Goal: Transaction & Acquisition: Purchase product/service

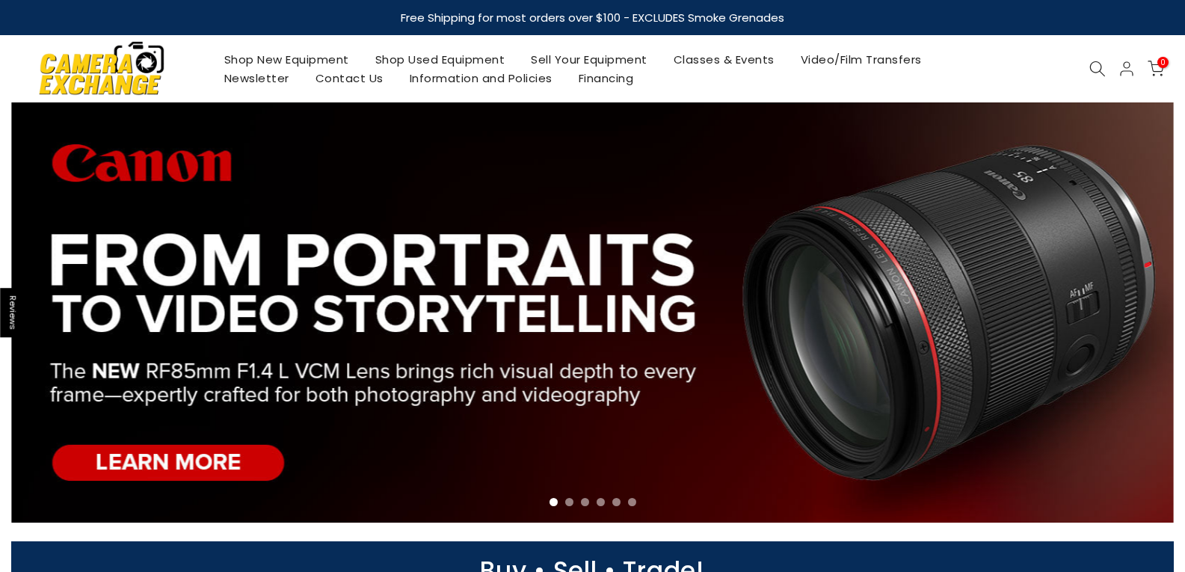
click at [437, 58] on link "Shop Used Equipment" at bounding box center [440, 59] width 156 height 19
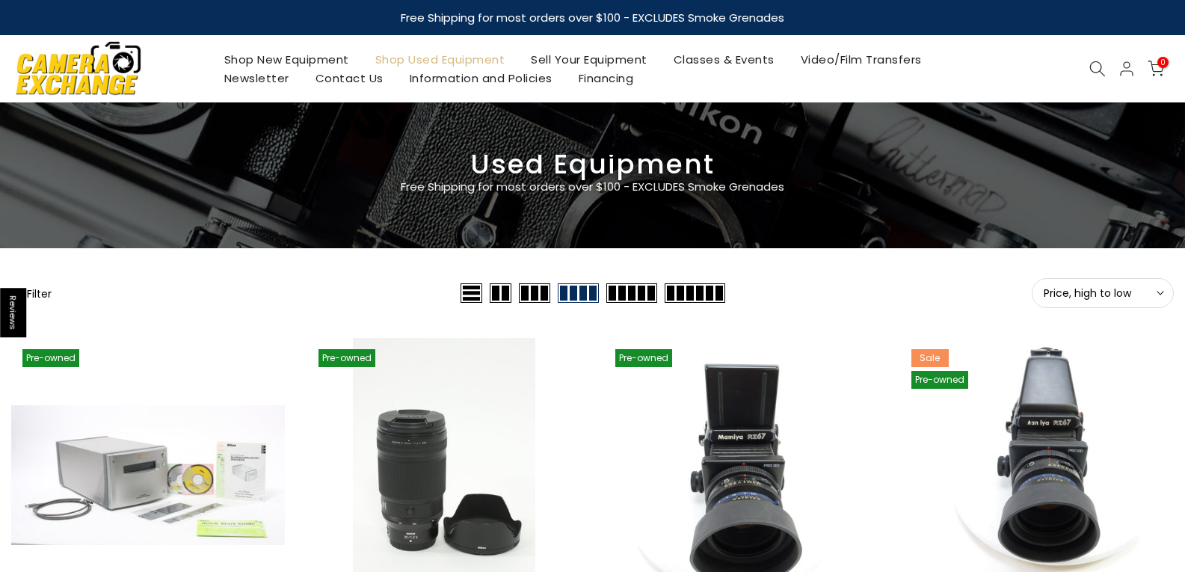
click at [1148, 292] on span "Price, high to low" at bounding box center [1102, 292] width 118 height 13
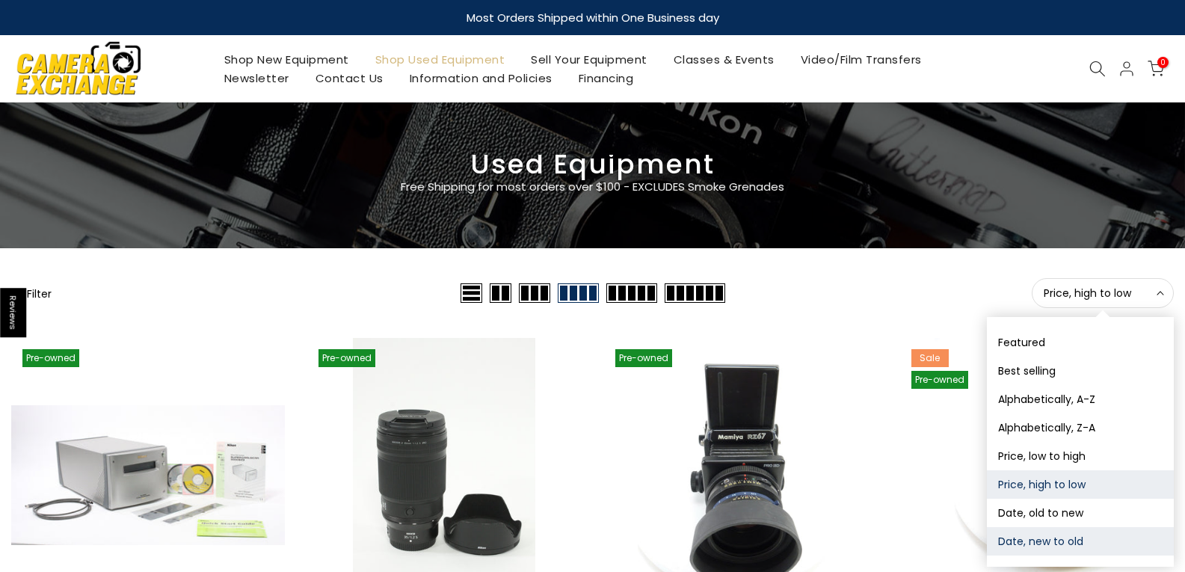
click at [1044, 541] on button "Date, new to old" at bounding box center [1080, 541] width 187 height 28
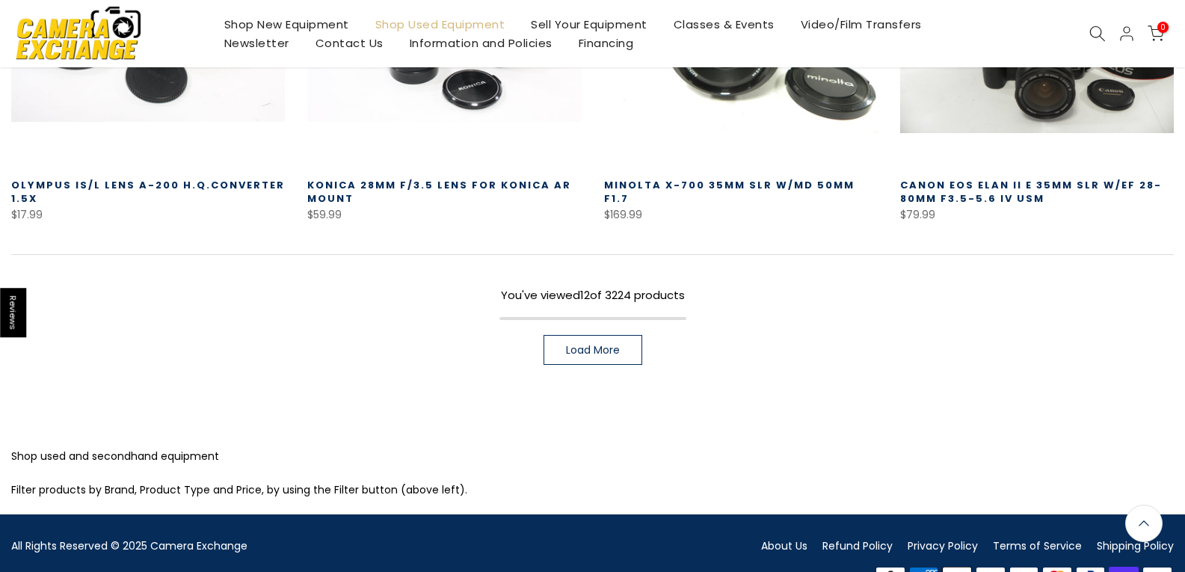
scroll to position [1160, 0]
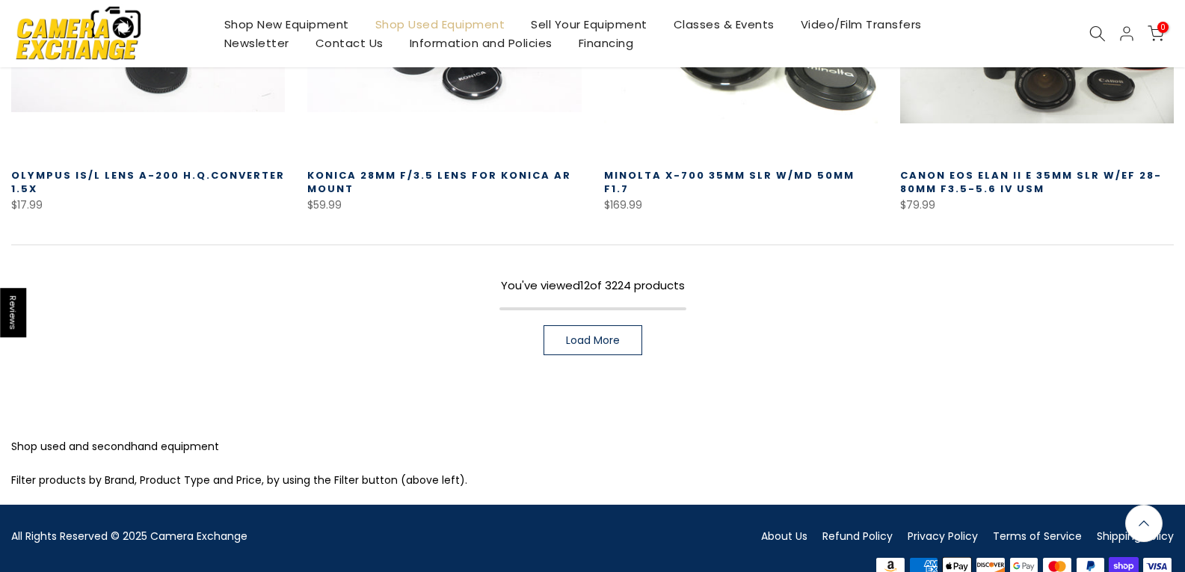
click at [590, 345] on span "Load More" at bounding box center [593, 340] width 54 height 10
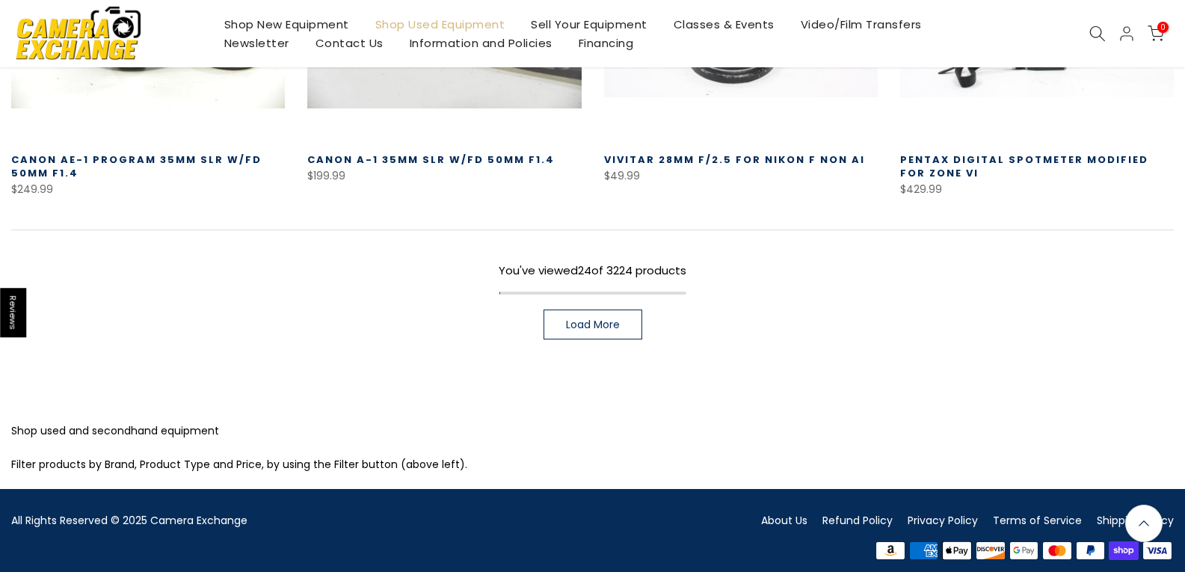
scroll to position [2232, 0]
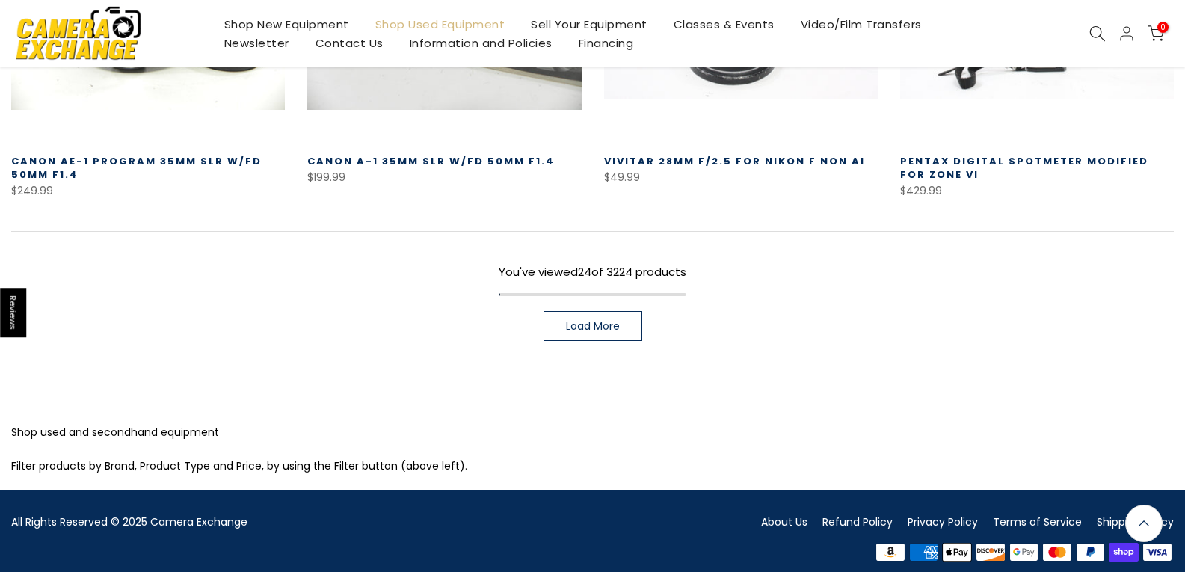
click at [614, 311] on link "Load More" at bounding box center [592, 326] width 99 height 30
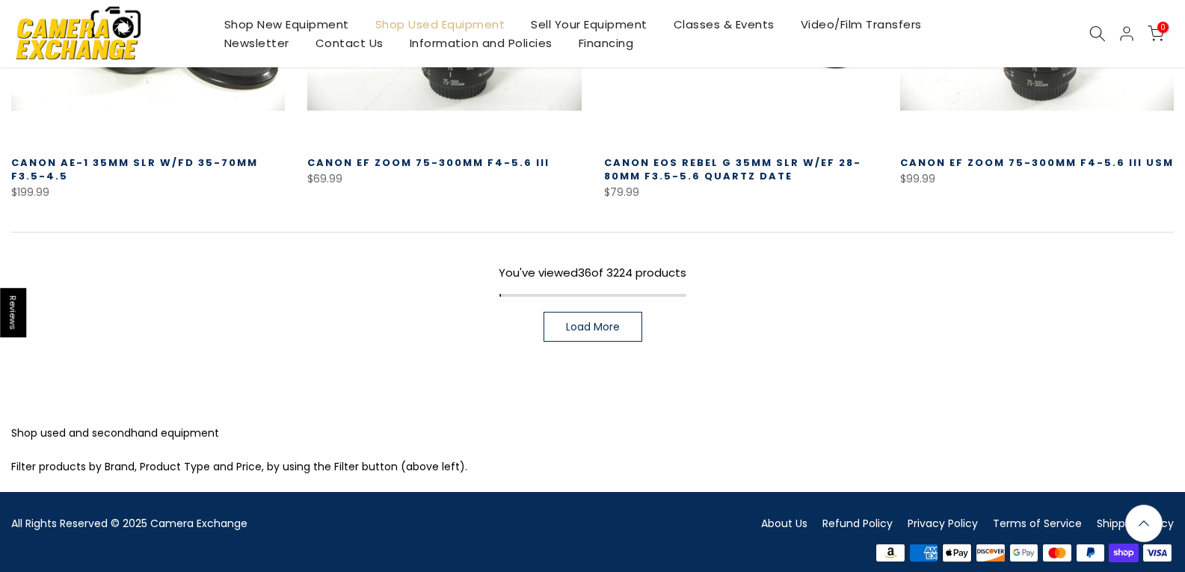
scroll to position [3293, 0]
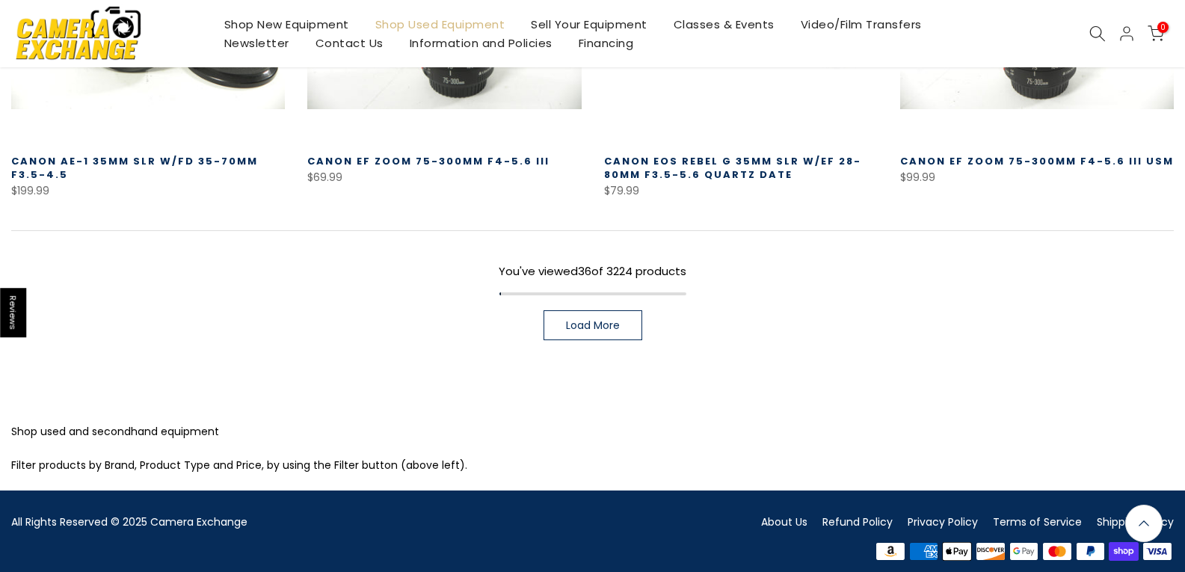
click at [592, 320] on span "Load More" at bounding box center [593, 325] width 54 height 10
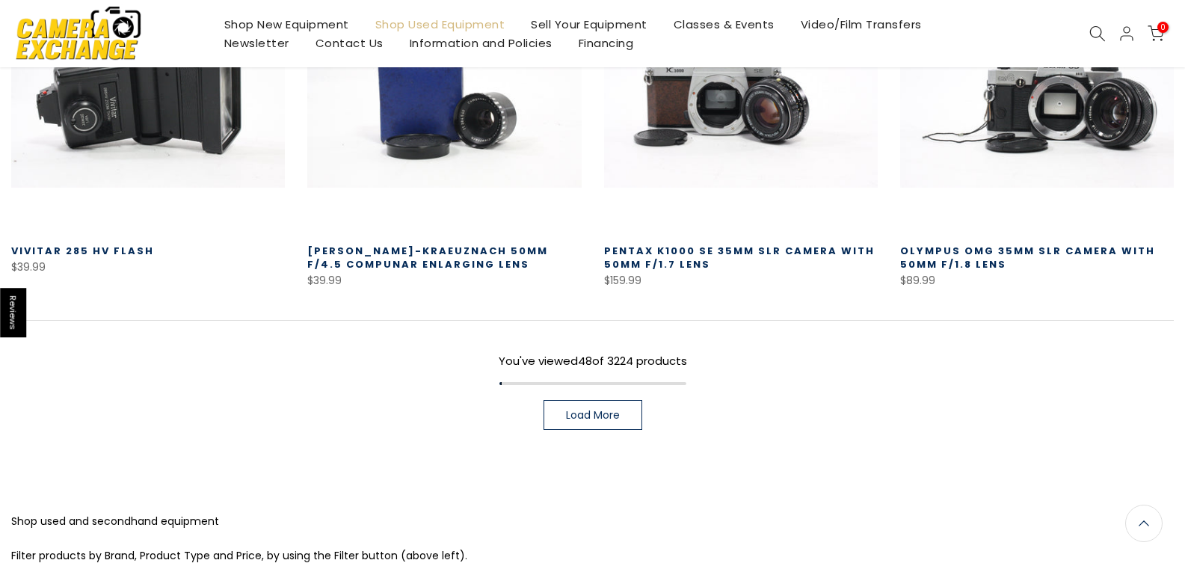
scroll to position [4264, 0]
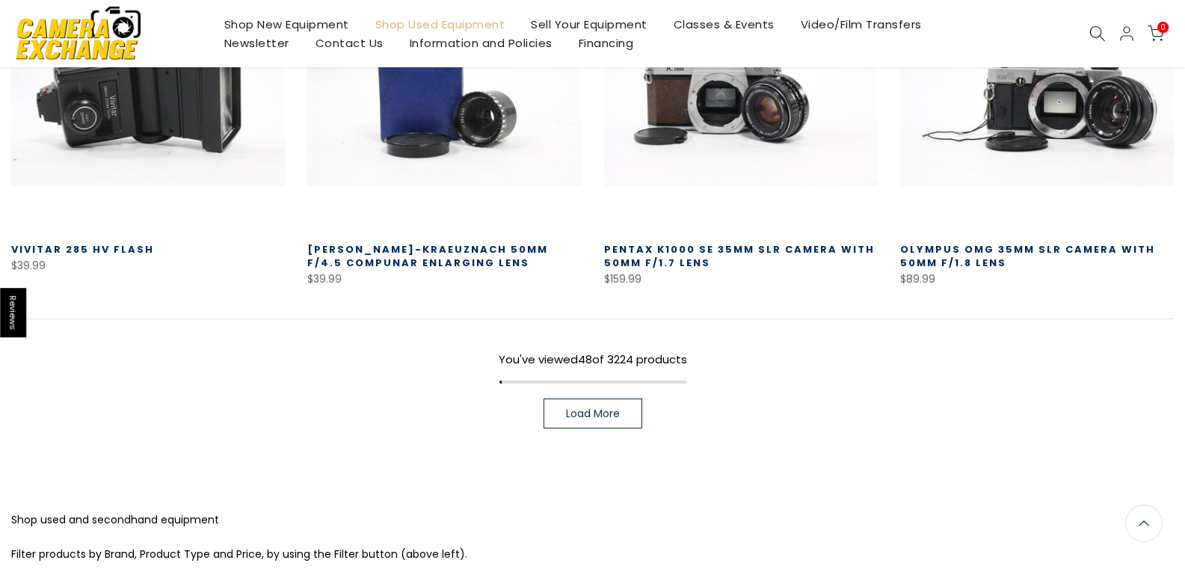
click at [599, 408] on span "Load More" at bounding box center [593, 413] width 54 height 10
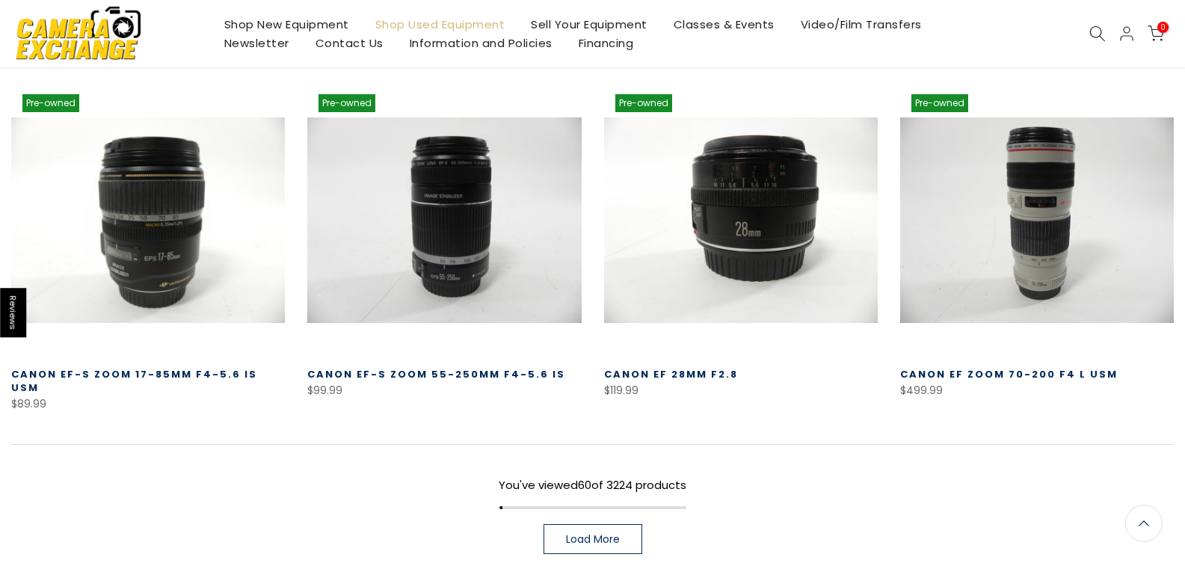
scroll to position [5236, 0]
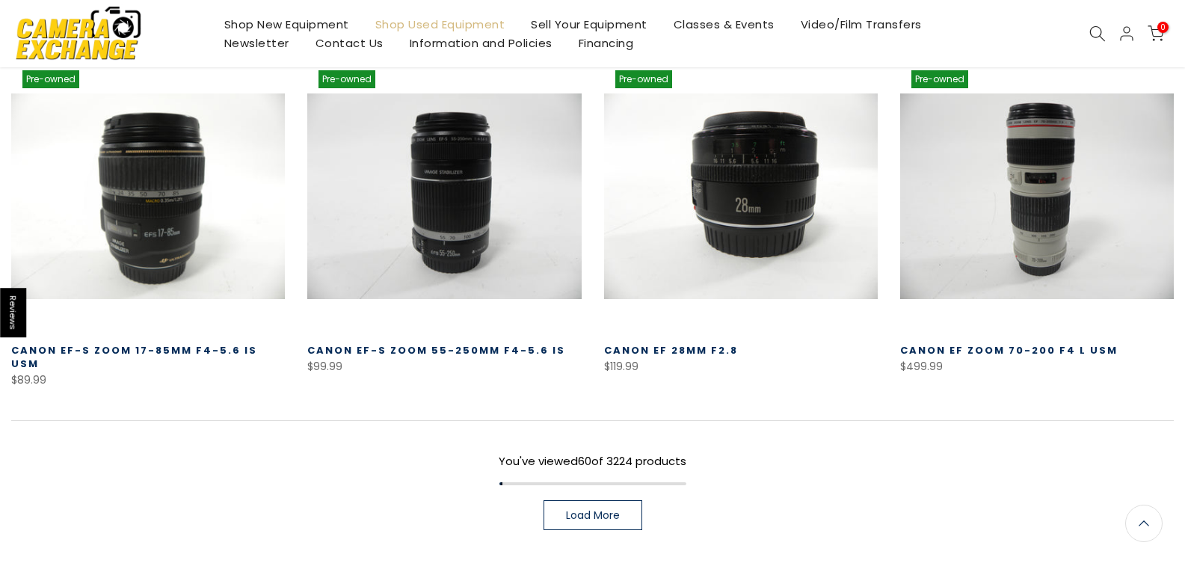
click at [593, 510] on span "Load More" at bounding box center [593, 515] width 54 height 10
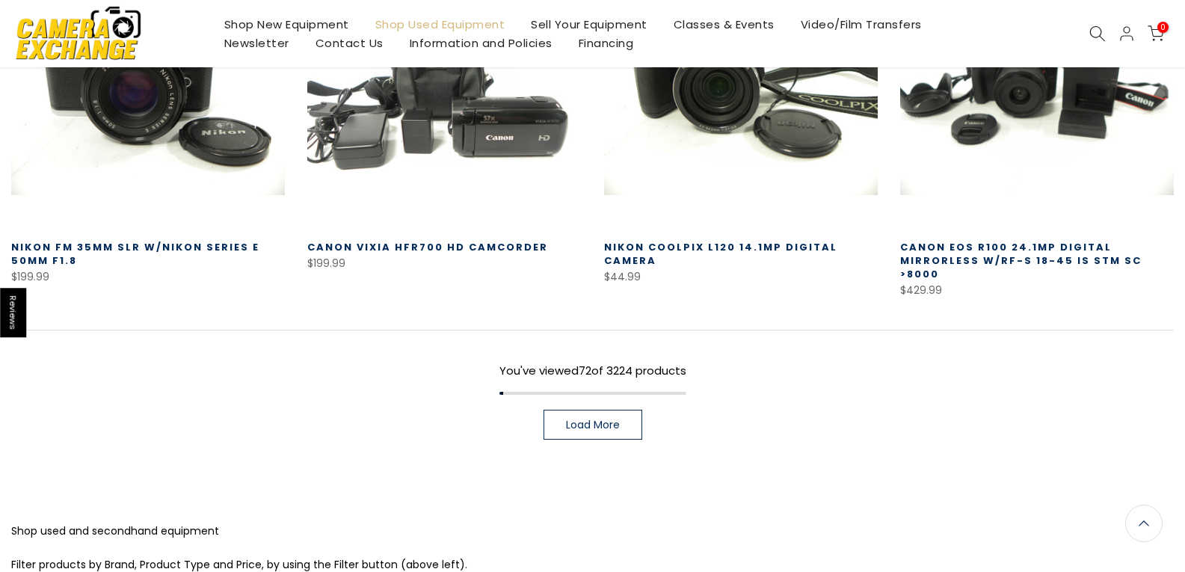
scroll to position [6430, 0]
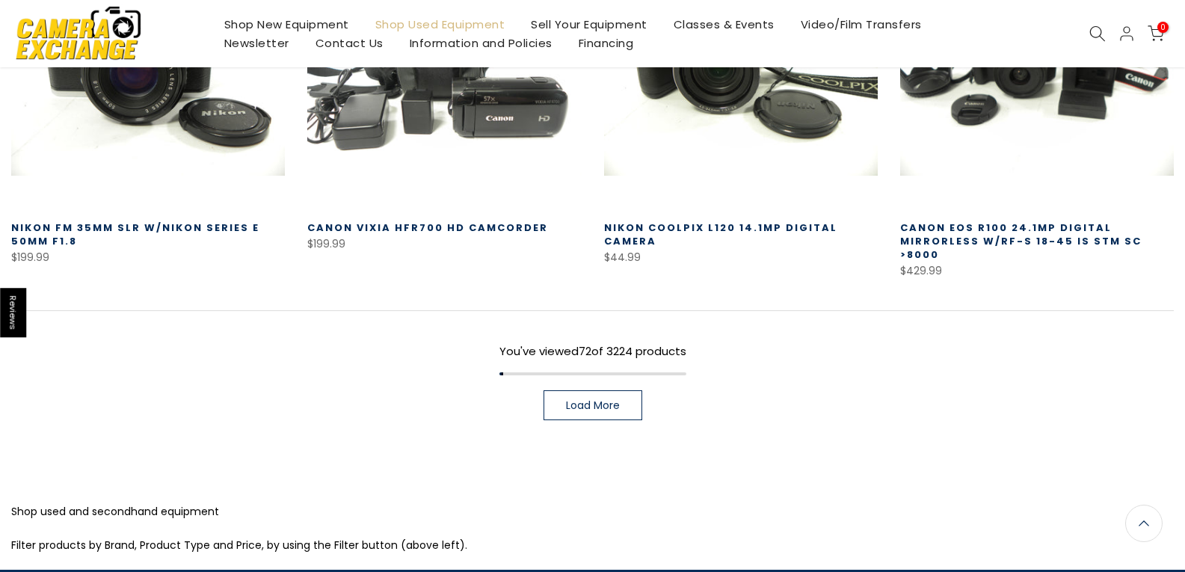
click at [610, 400] on span "Load More" at bounding box center [593, 405] width 54 height 10
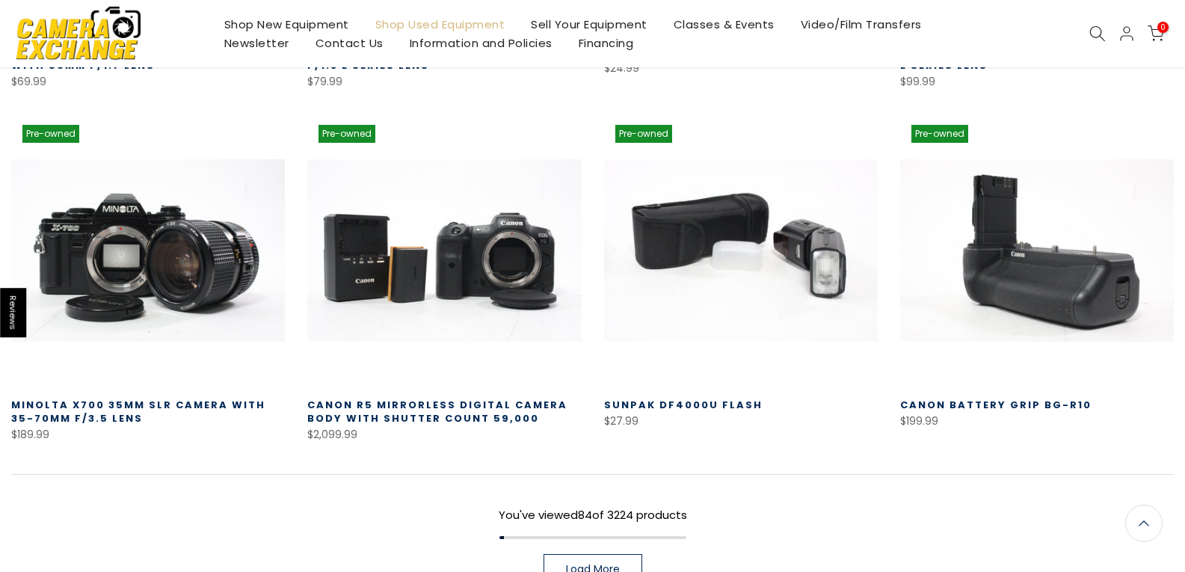
scroll to position [7329, 0]
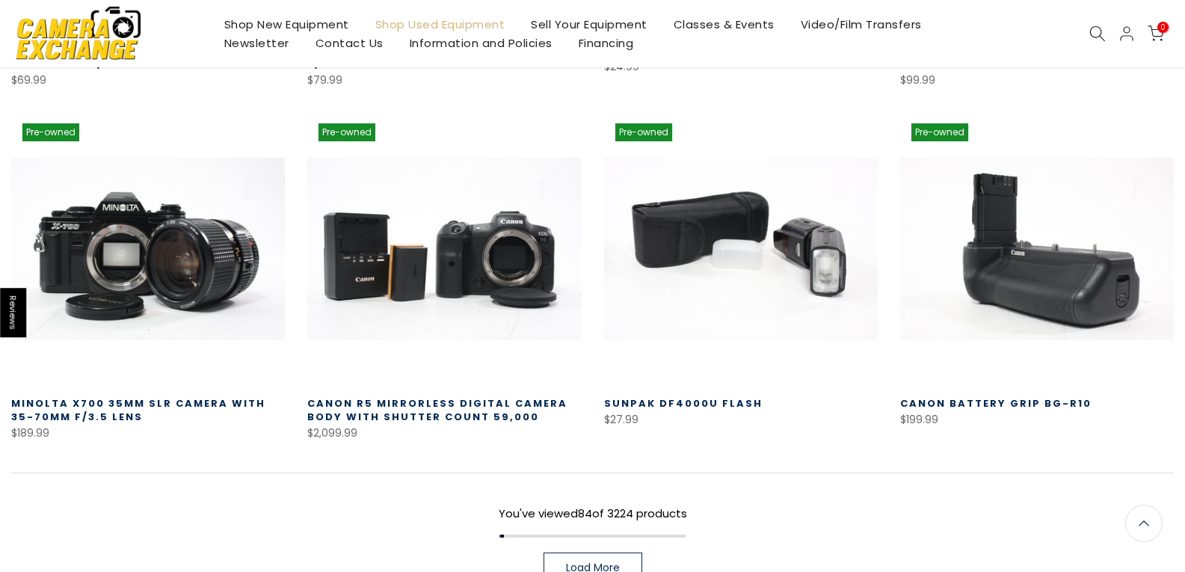
click at [599, 562] on span "Load More" at bounding box center [593, 567] width 54 height 10
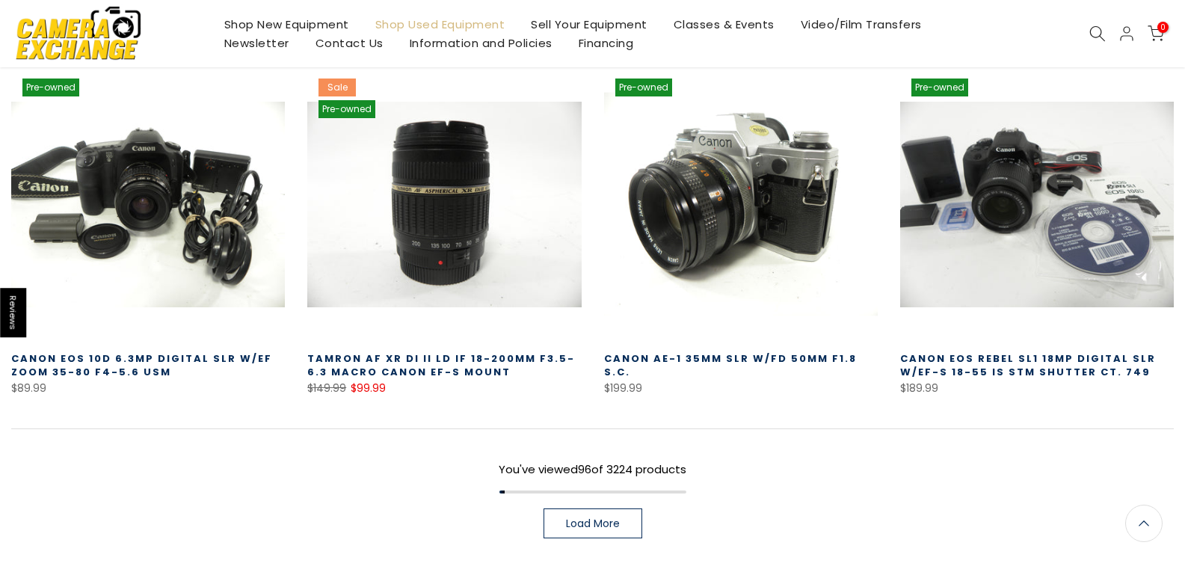
scroll to position [8450, 0]
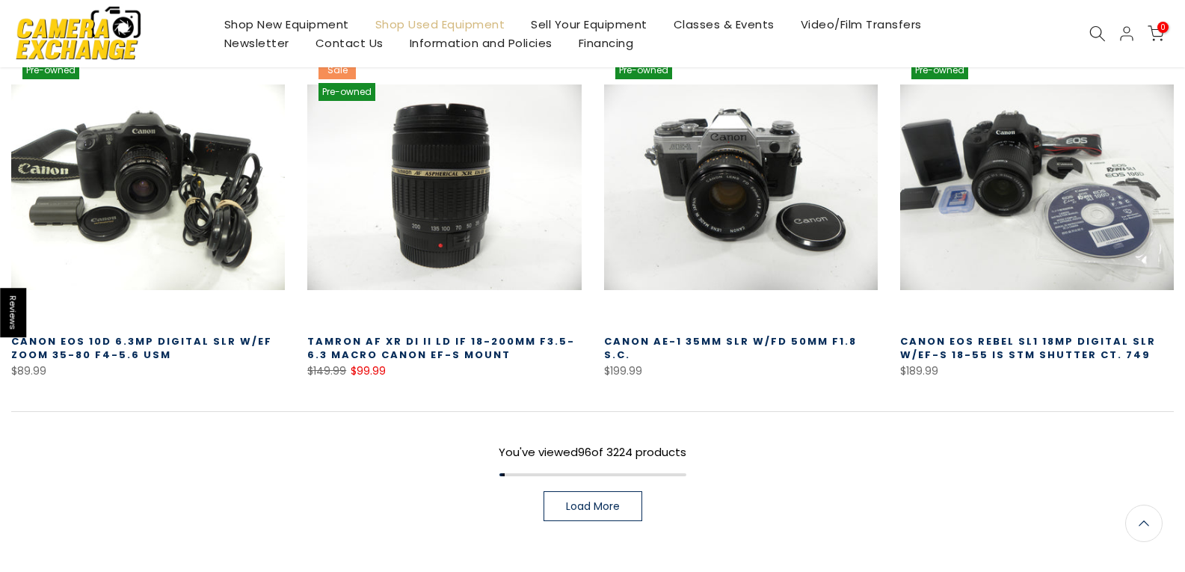
click at [608, 501] on span "Load More" at bounding box center [593, 506] width 54 height 10
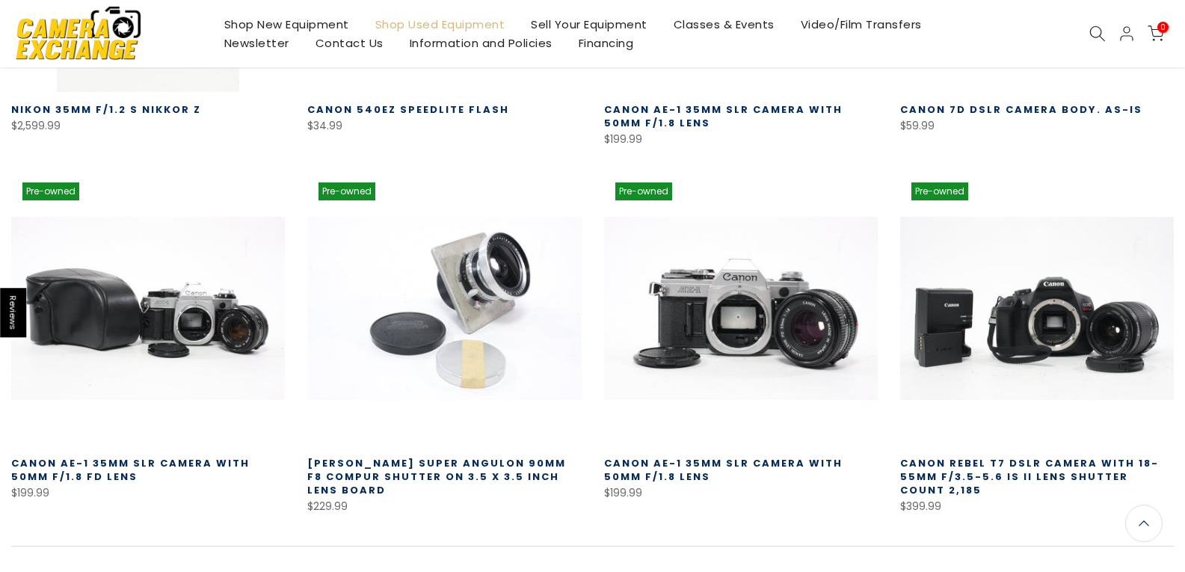
scroll to position [9422, 0]
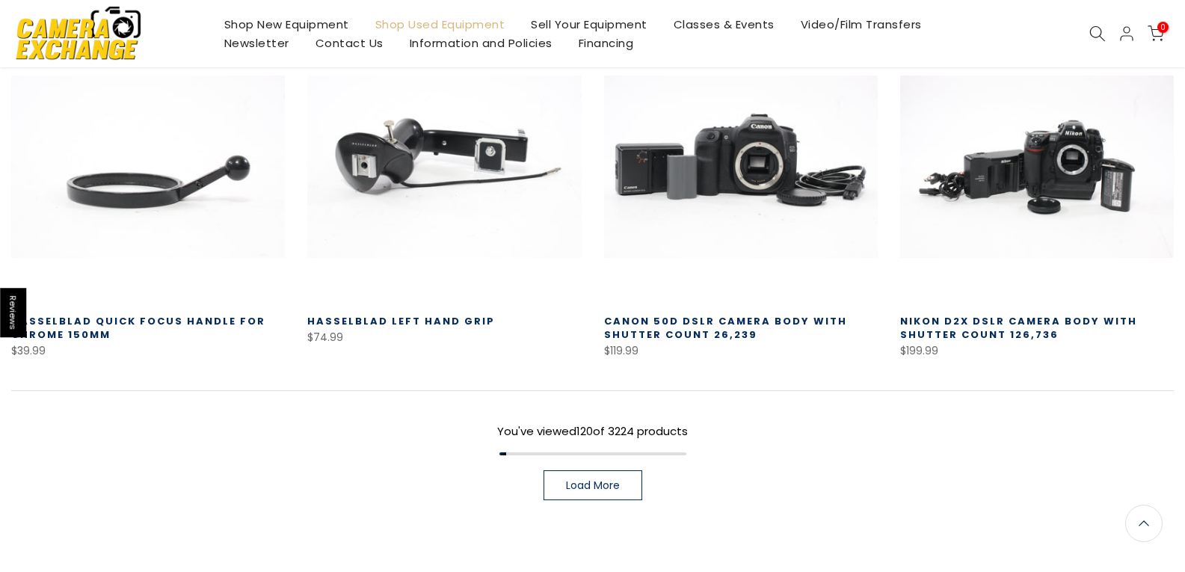
scroll to position [10618, 0]
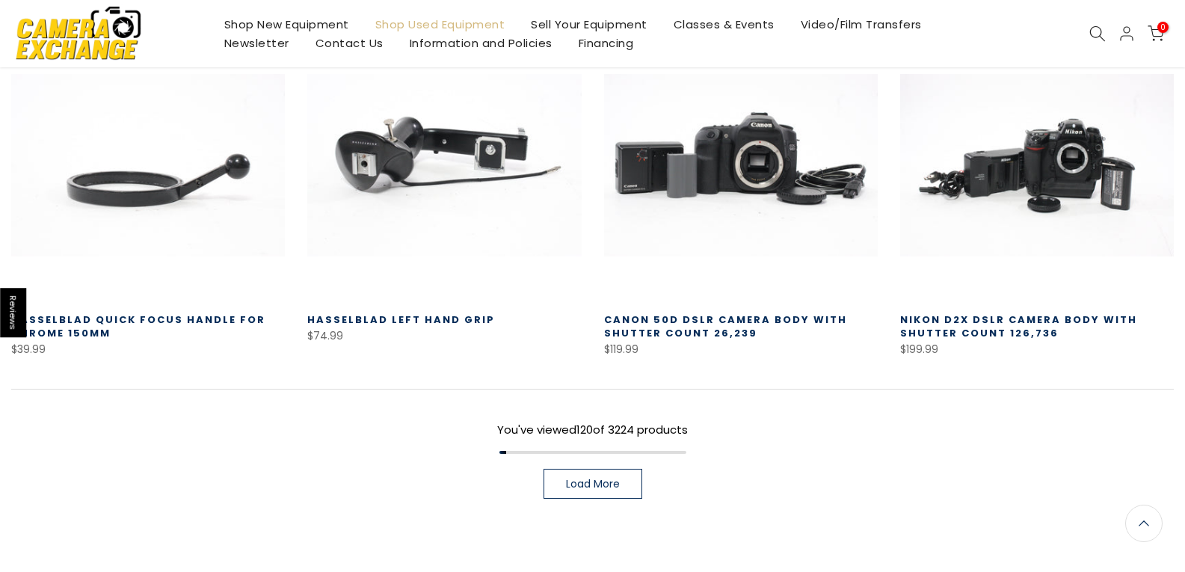
click at [586, 478] on span "Load More" at bounding box center [593, 483] width 54 height 10
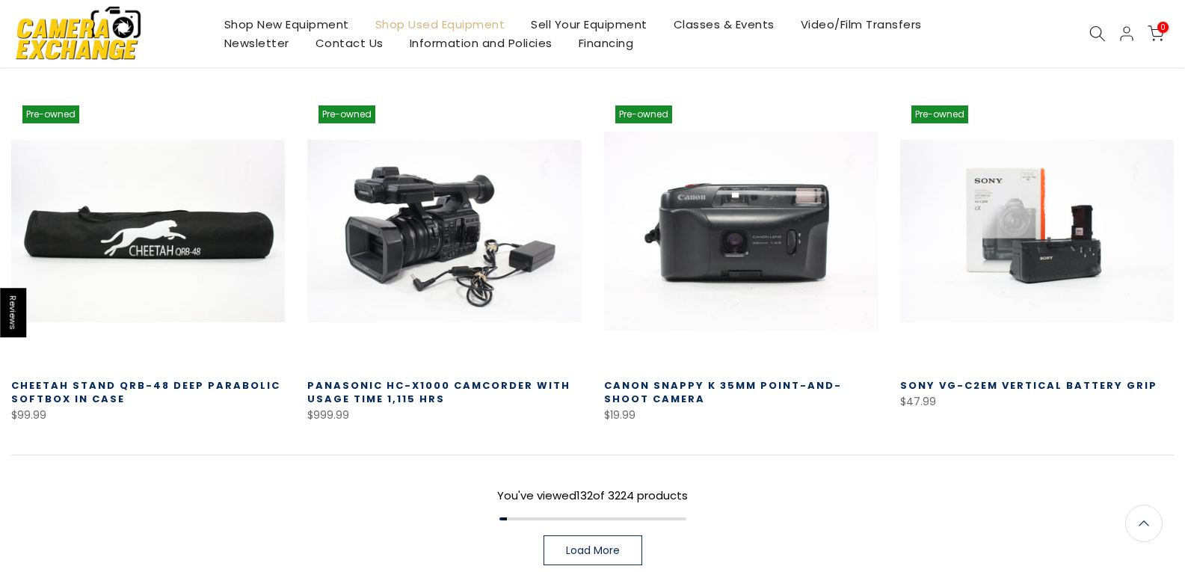
scroll to position [11664, 0]
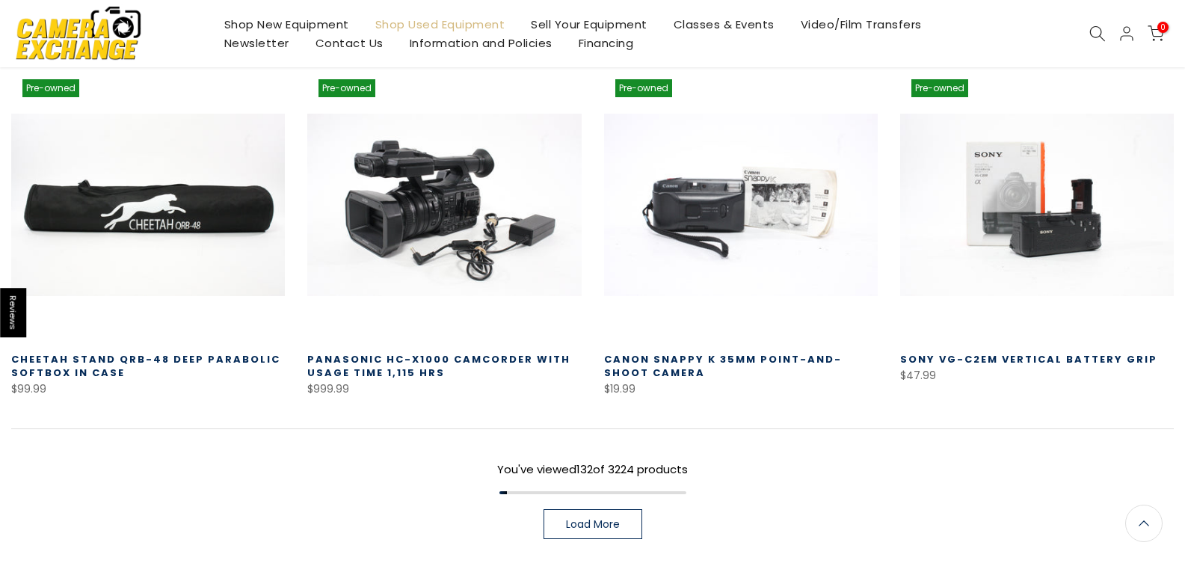
click at [582, 519] on span "Load More" at bounding box center [593, 524] width 54 height 10
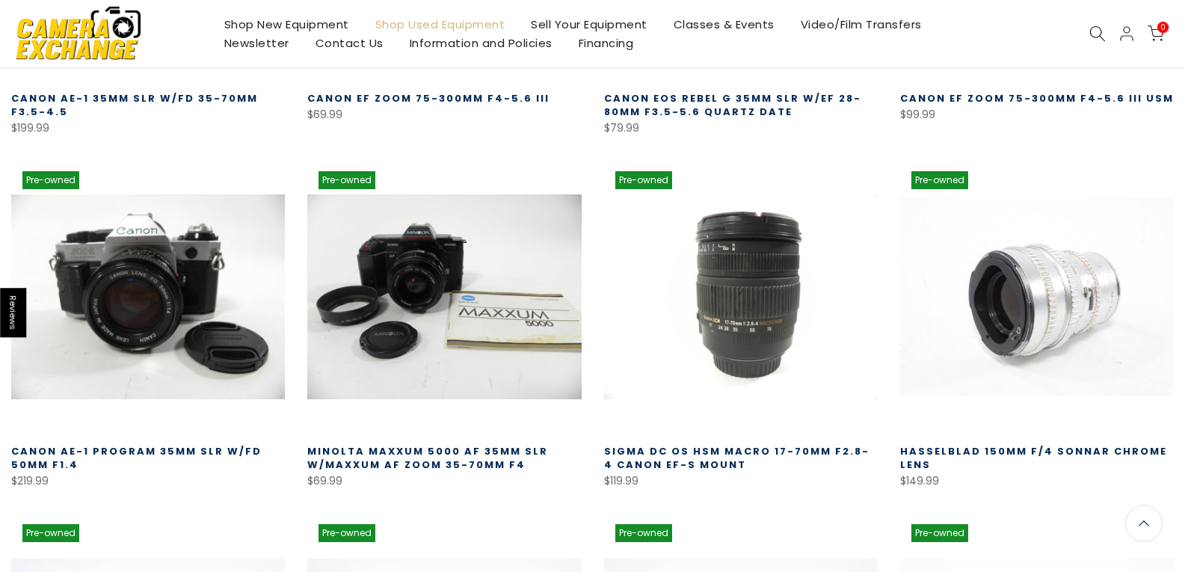
scroll to position [3353, 0]
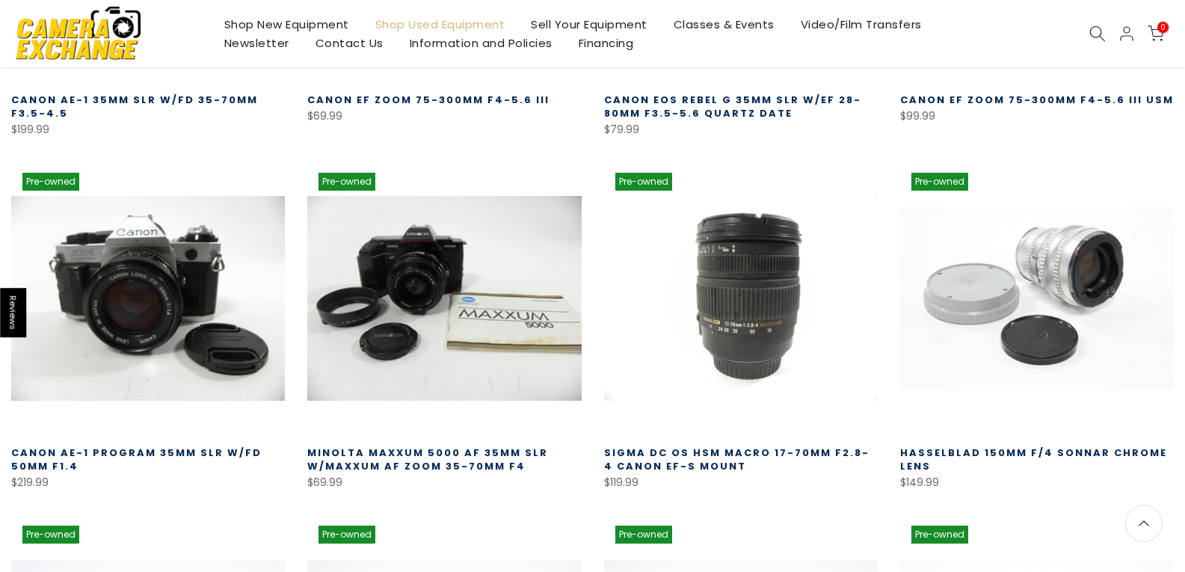
click at [1060, 445] on link "Hasselblad 150mm f/4 Sonnar Chrome Lens" at bounding box center [1033, 459] width 267 height 28
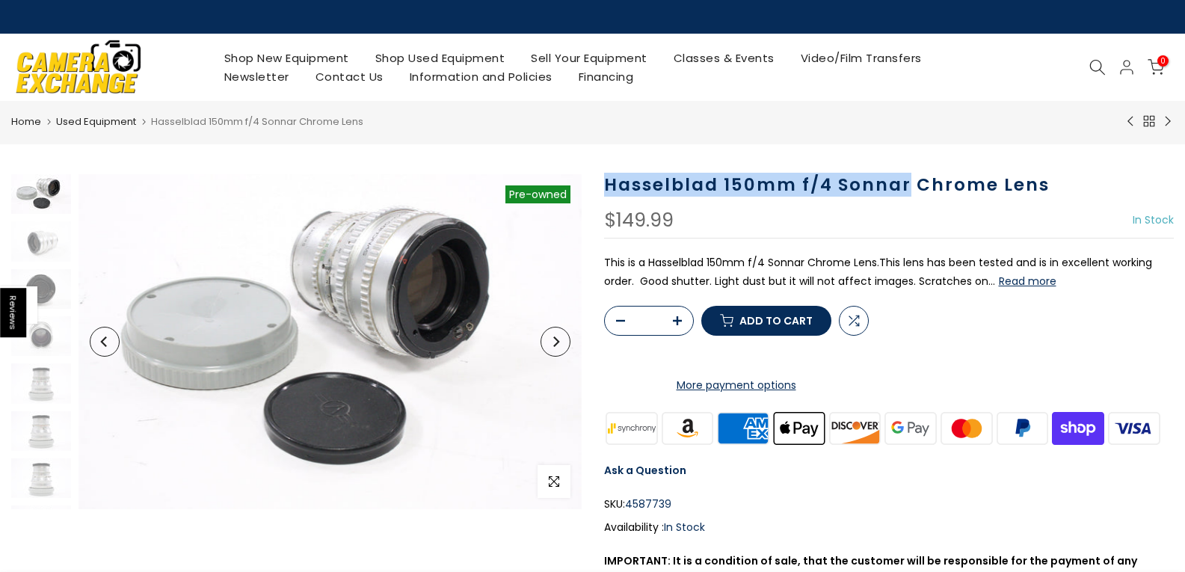
drag, startPoint x: 907, startPoint y: 182, endPoint x: 603, endPoint y: 185, distance: 304.2
click at [604, 185] on h1 "Hasselblad 150mm f/4 Sonnar Chrome Lens" at bounding box center [889, 185] width 570 height 22
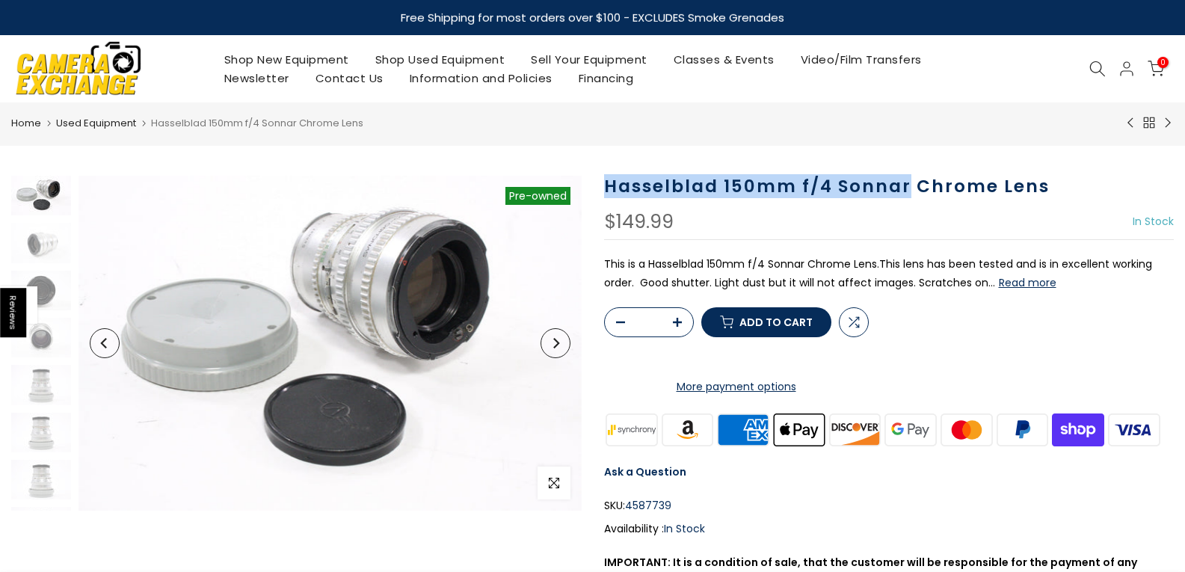
copy h1 "Hasselblad 150mm f/4 Sonnar"
click at [78, 121] on link "Used Equipment" at bounding box center [96, 123] width 80 height 15
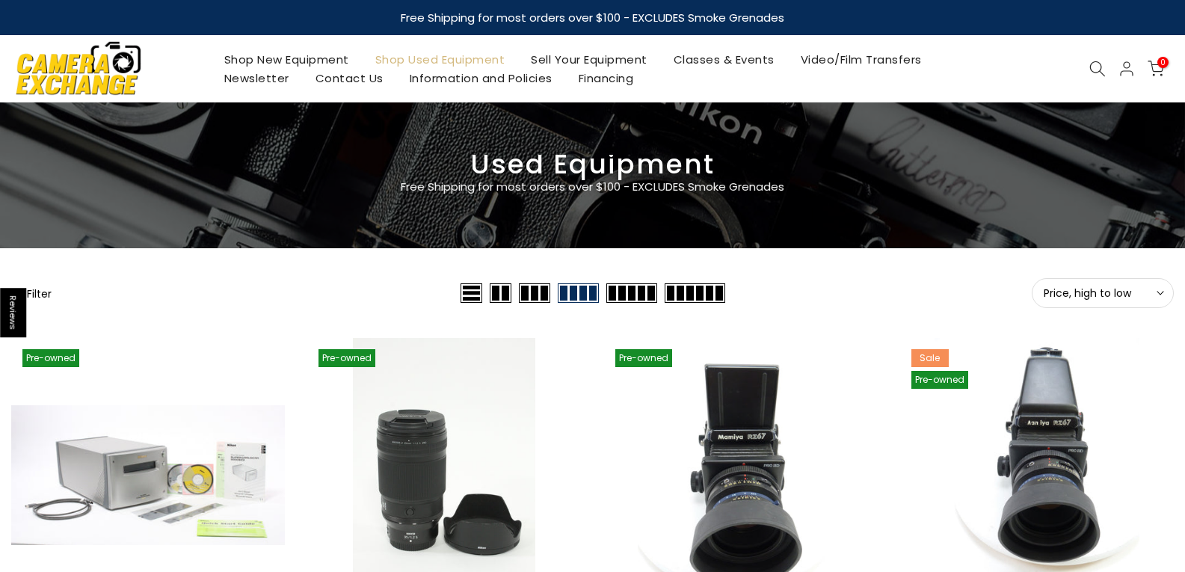
click at [42, 297] on button "Filter" at bounding box center [31, 293] width 40 height 15
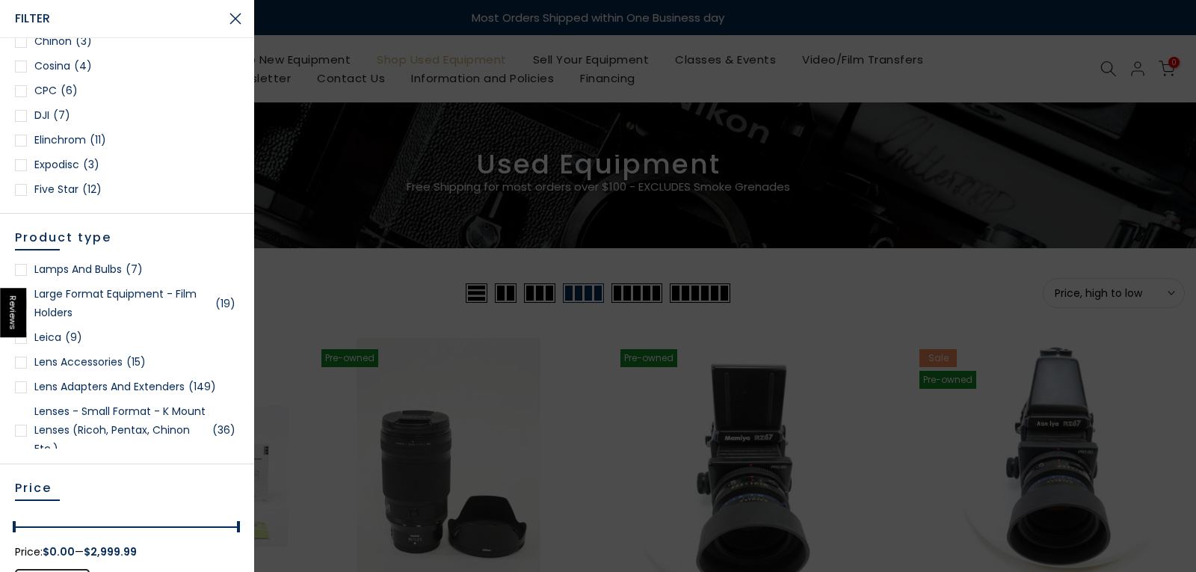
scroll to position [1196, 0]
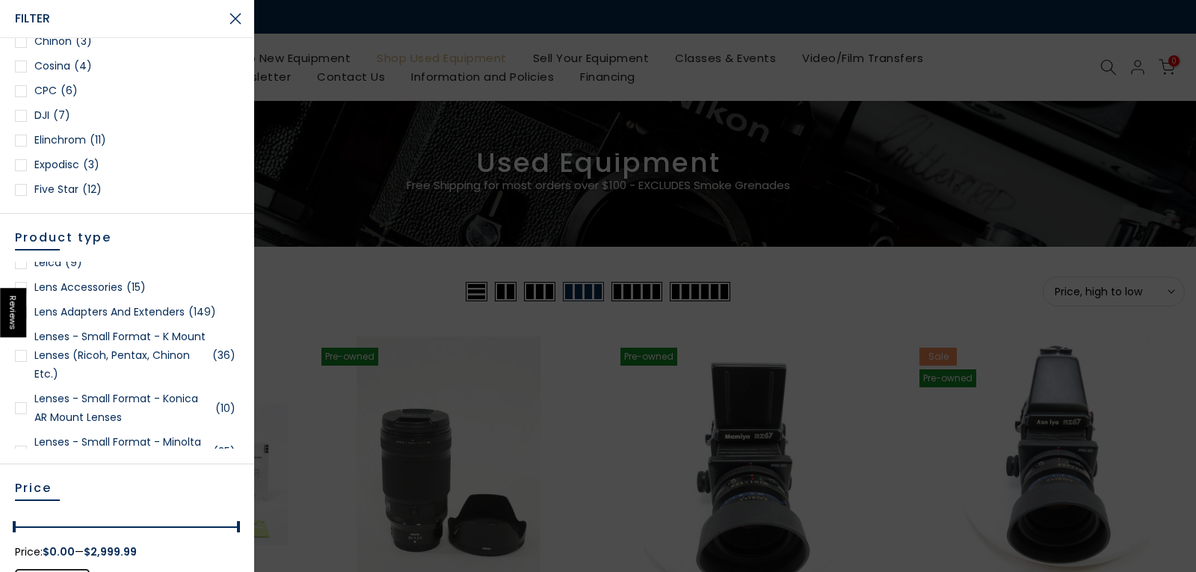
click at [112, 309] on link "Lens Adapters and Extenders (149)" at bounding box center [127, 312] width 224 height 19
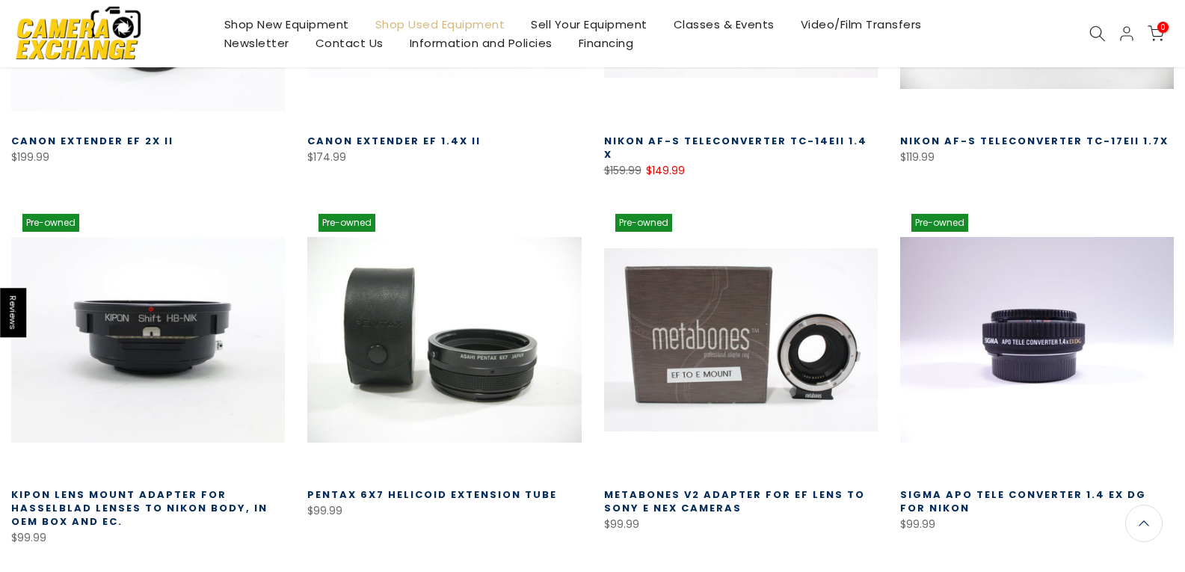
scroll to position [562, 0]
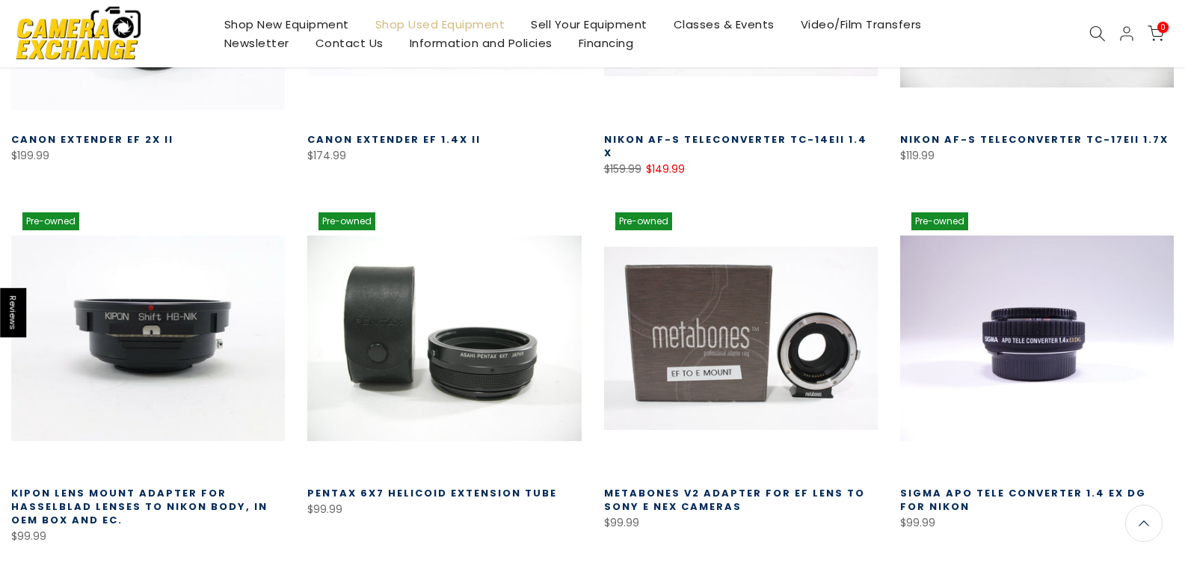
click at [152, 489] on link "Kipon Lens Mount Adapter for Hasselblad Lenses to Nikon Body, in OEM Box and EC." at bounding box center [139, 506] width 256 height 41
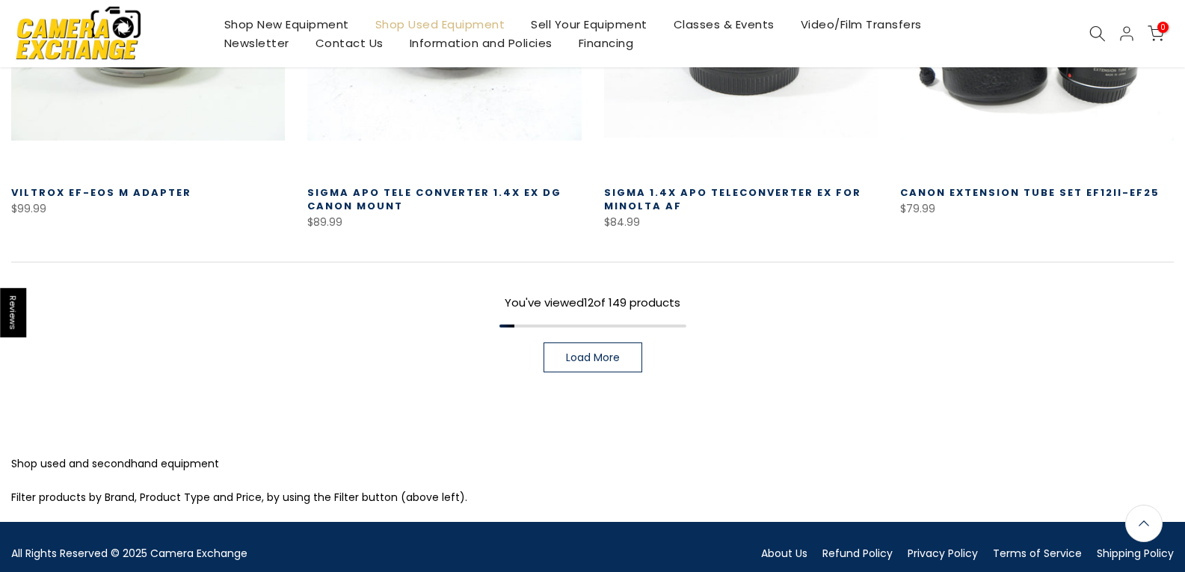
scroll to position [1235, 0]
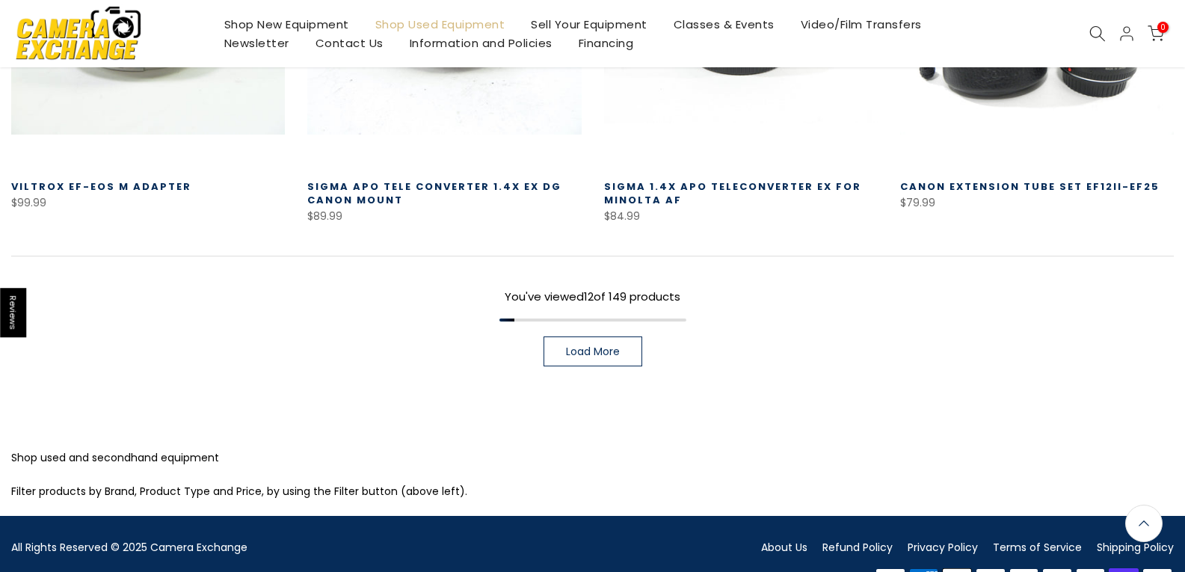
click at [617, 336] on link "Load More" at bounding box center [592, 351] width 99 height 30
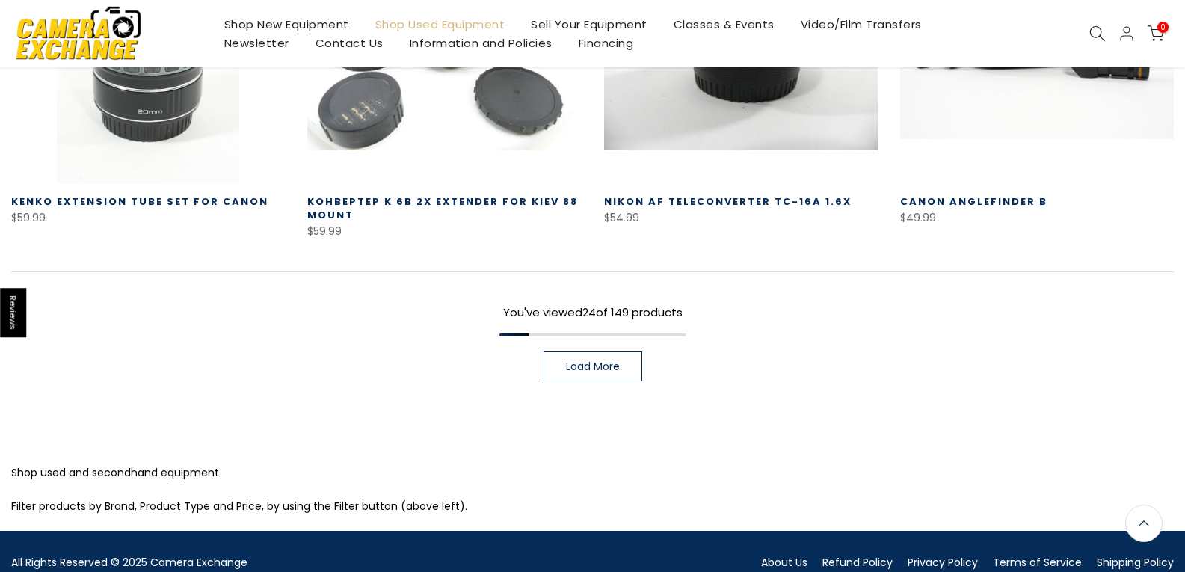
scroll to position [2281, 0]
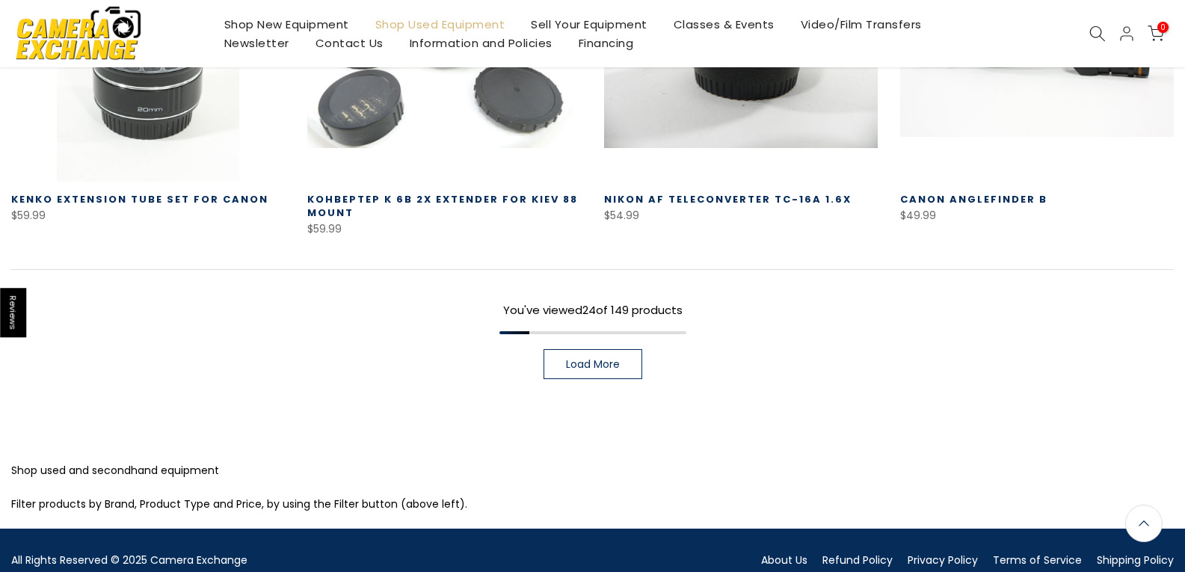
click at [616, 359] on link "Load More" at bounding box center [592, 364] width 99 height 30
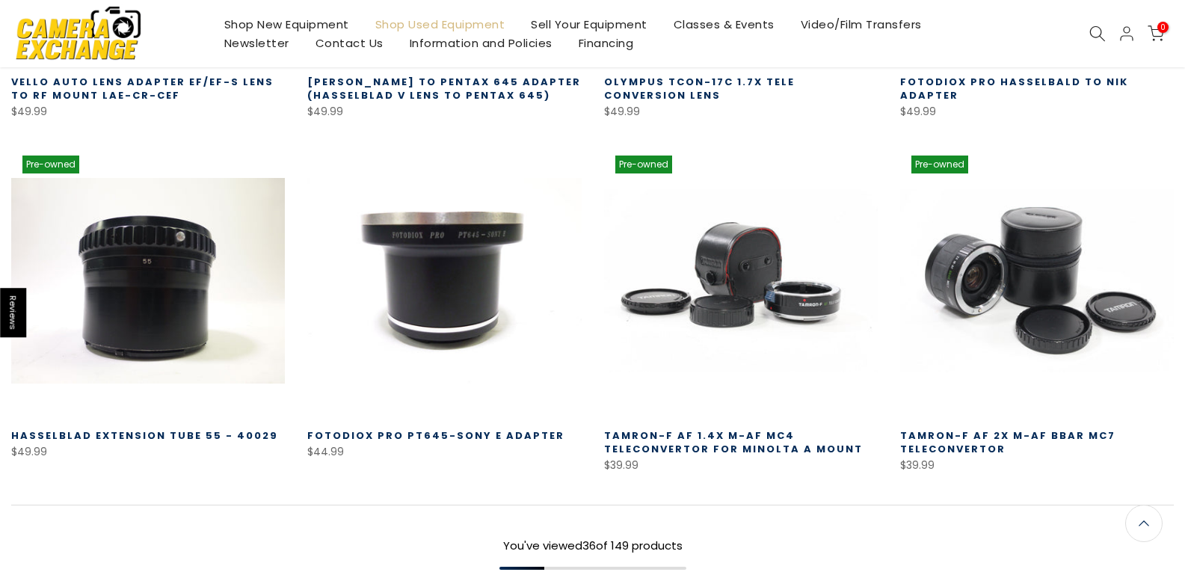
scroll to position [3102, 0]
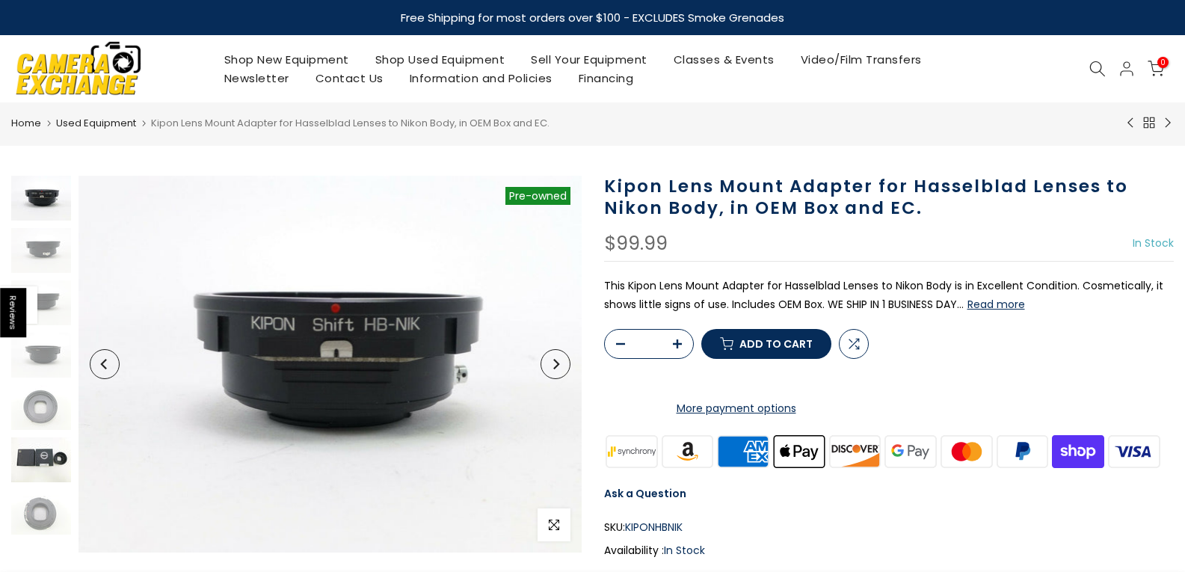
click at [53, 446] on img at bounding box center [41, 459] width 60 height 45
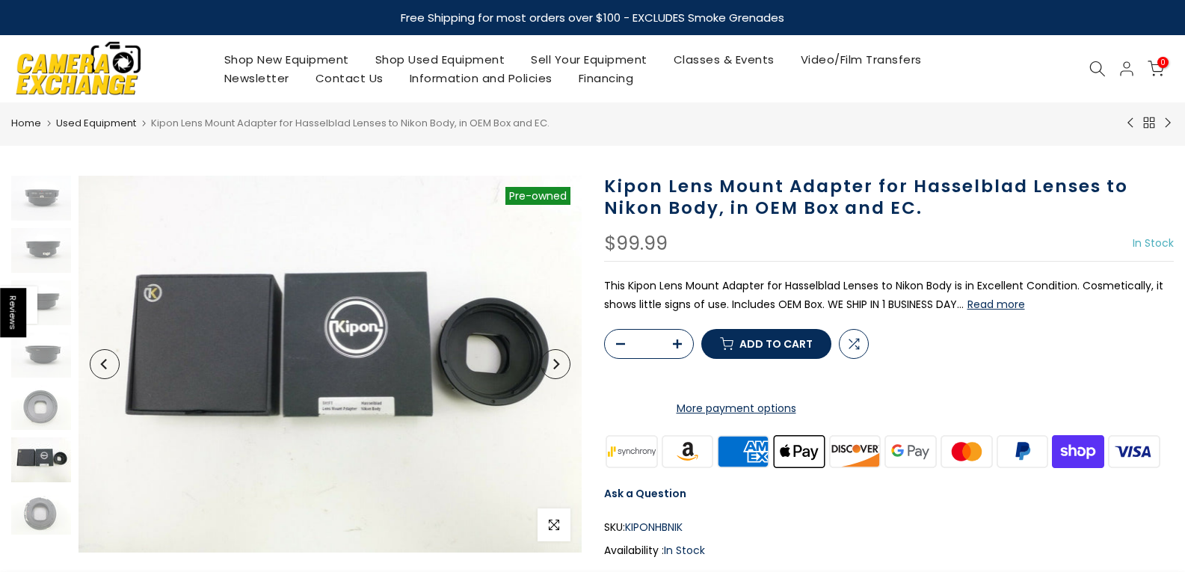
click at [49, 457] on img at bounding box center [41, 459] width 60 height 45
click at [49, 402] on img at bounding box center [41, 407] width 60 height 45
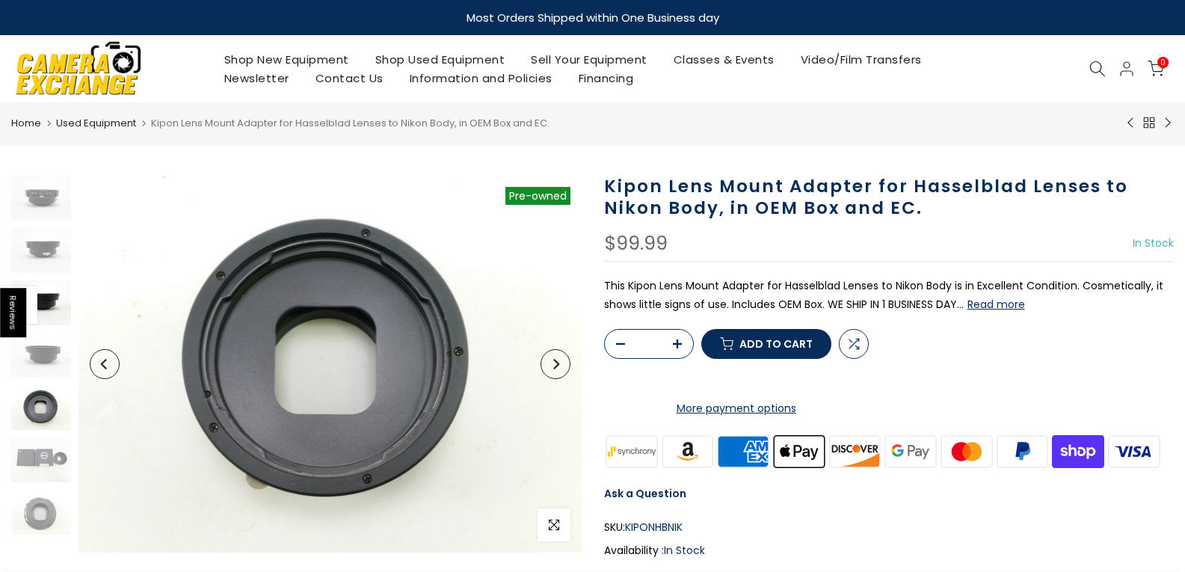
click at [55, 293] on img at bounding box center [41, 302] width 60 height 45
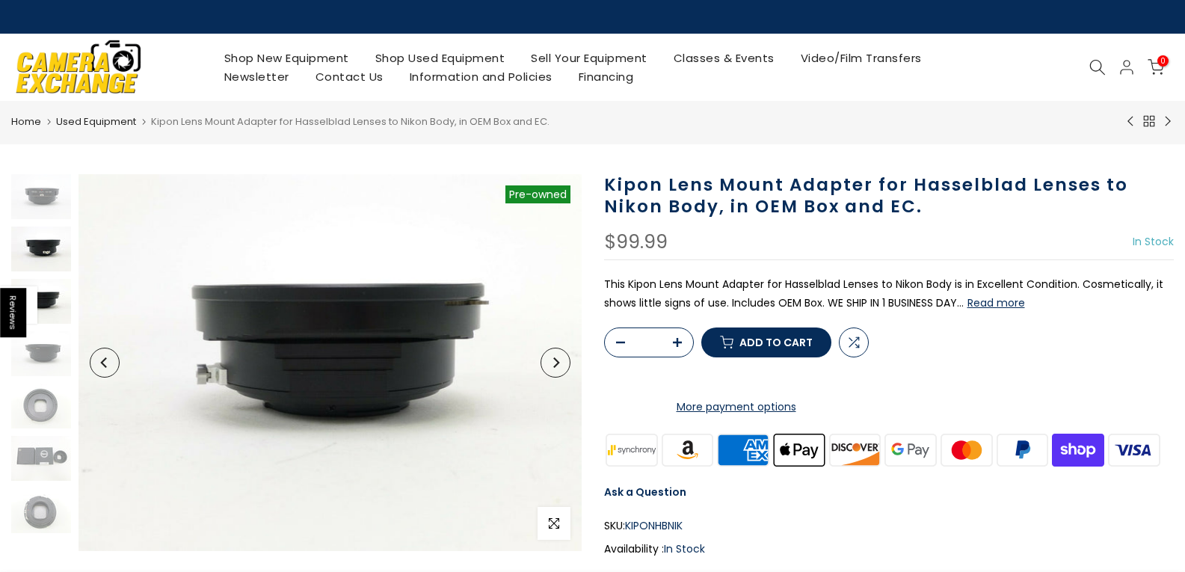
click at [50, 244] on img at bounding box center [41, 248] width 60 height 45
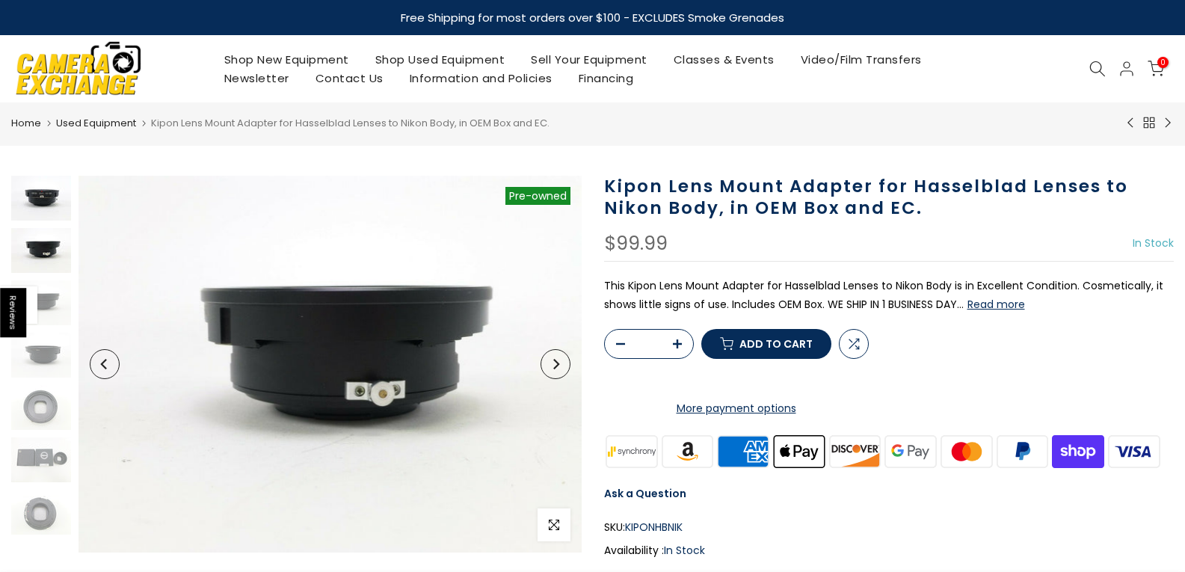
click at [35, 199] on img at bounding box center [41, 198] width 60 height 45
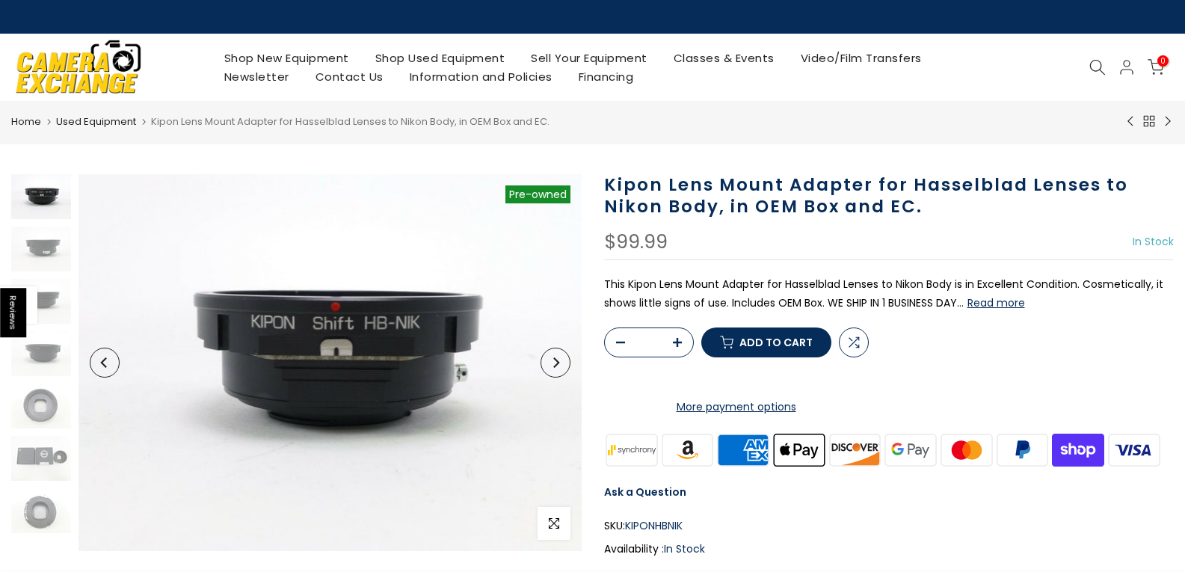
click at [50, 185] on img at bounding box center [41, 196] width 60 height 45
click at [40, 200] on img at bounding box center [41, 196] width 60 height 45
click at [46, 278] on div at bounding box center [42, 353] width 64 height 359
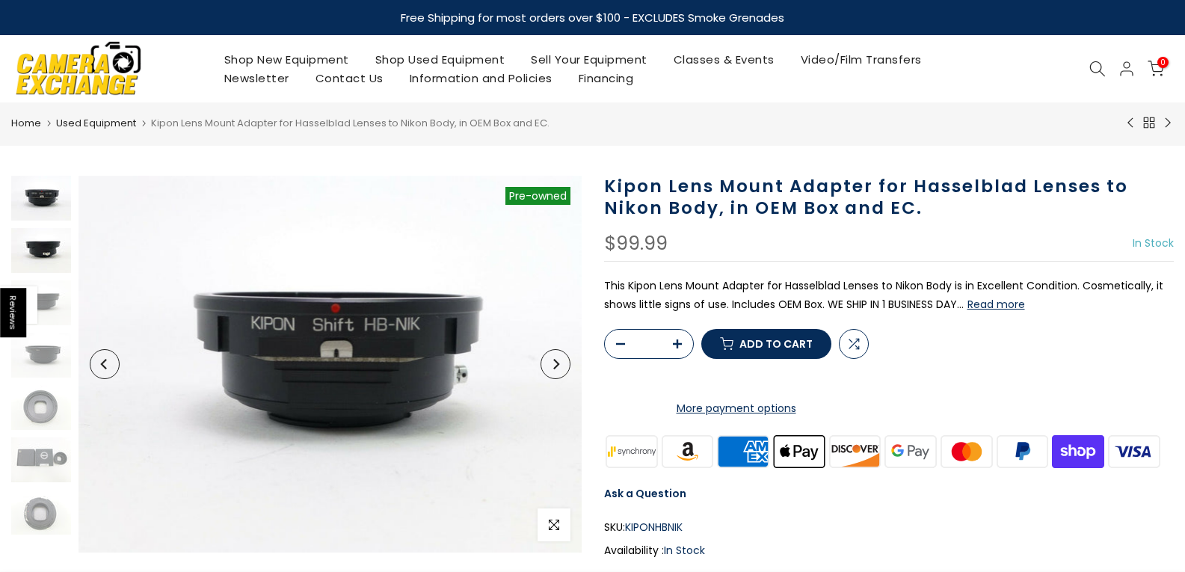
click at [42, 252] on img at bounding box center [41, 250] width 60 height 45
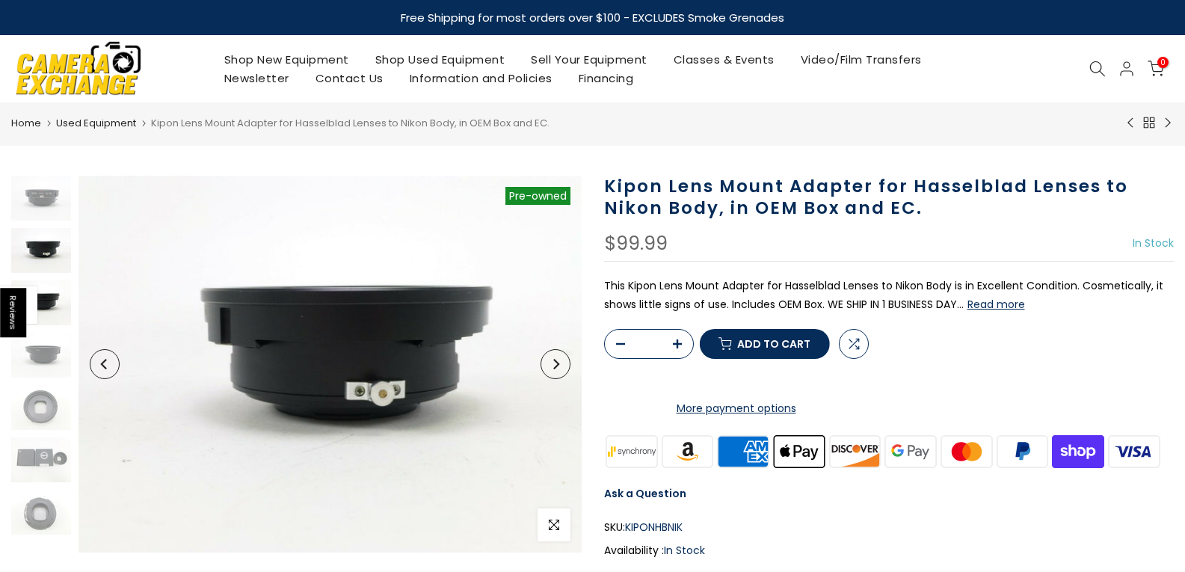
click at [43, 295] on img at bounding box center [41, 302] width 60 height 45
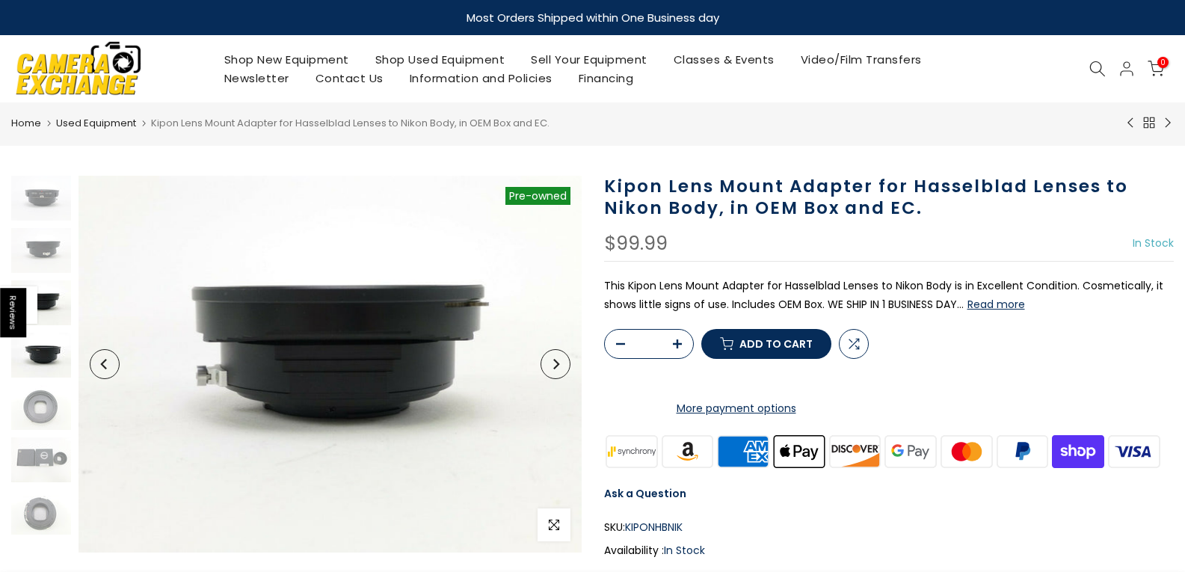
click at [52, 372] on img at bounding box center [41, 355] width 60 height 45
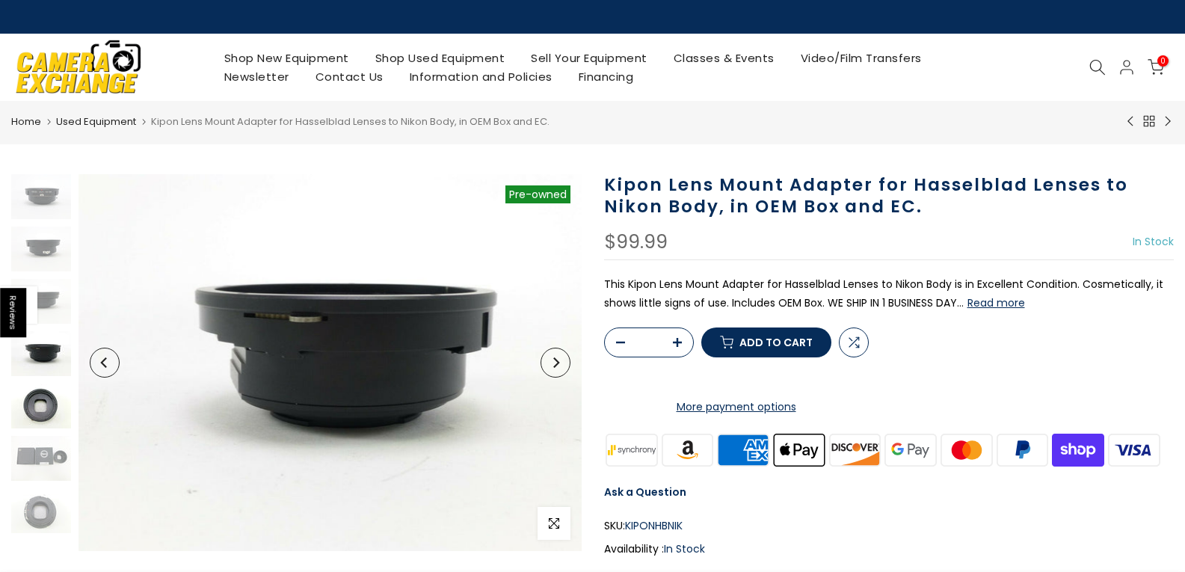
click at [43, 403] on img at bounding box center [41, 405] width 60 height 45
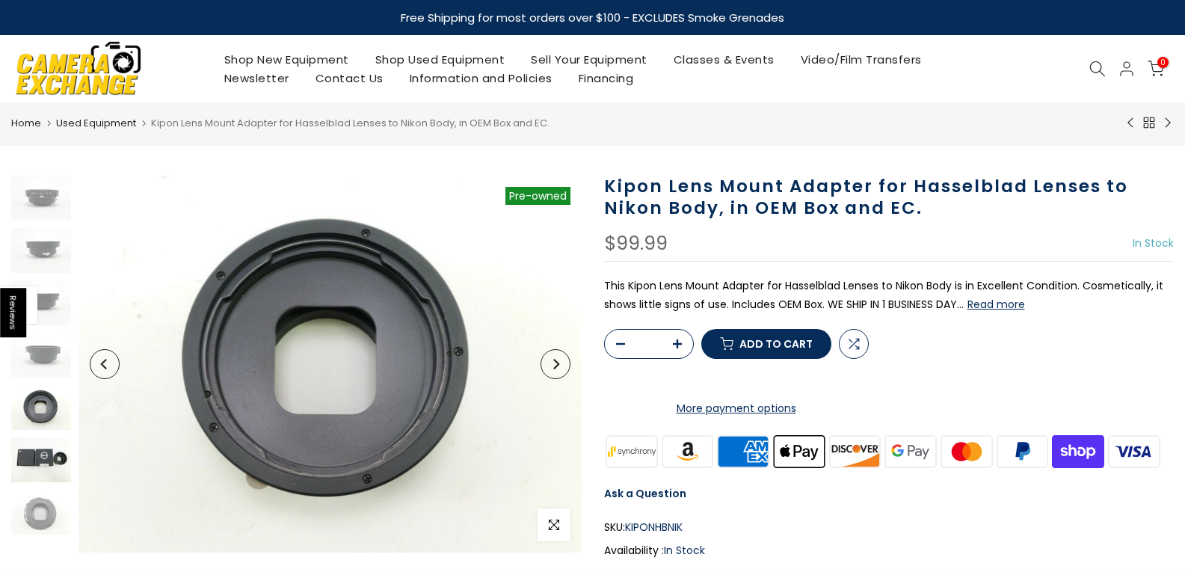
click at [40, 454] on img at bounding box center [41, 459] width 60 height 45
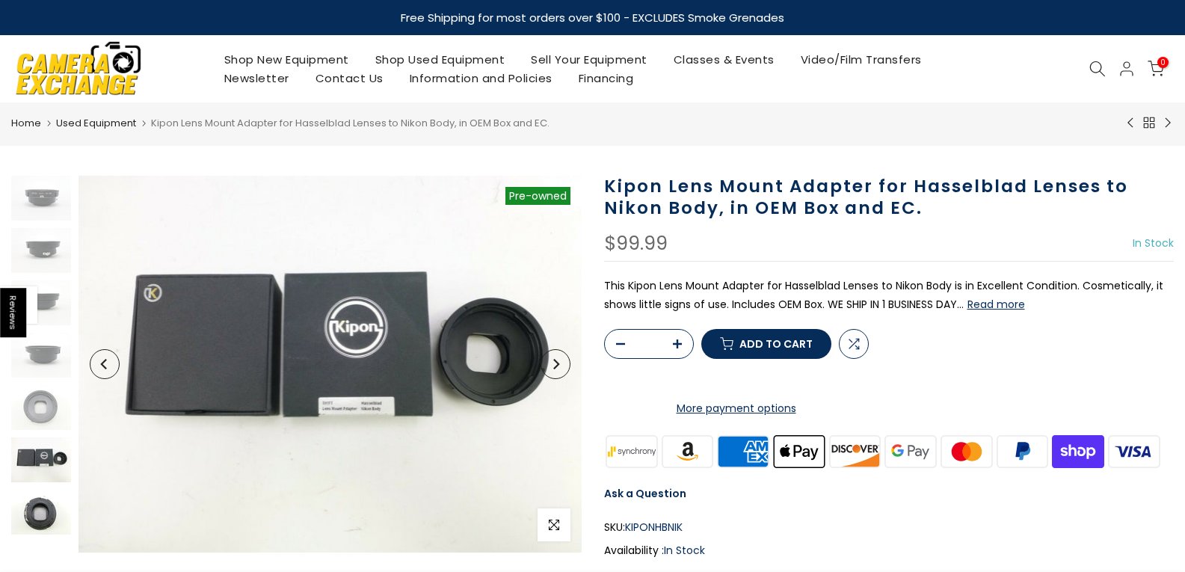
click at [33, 522] on img at bounding box center [41, 512] width 60 height 45
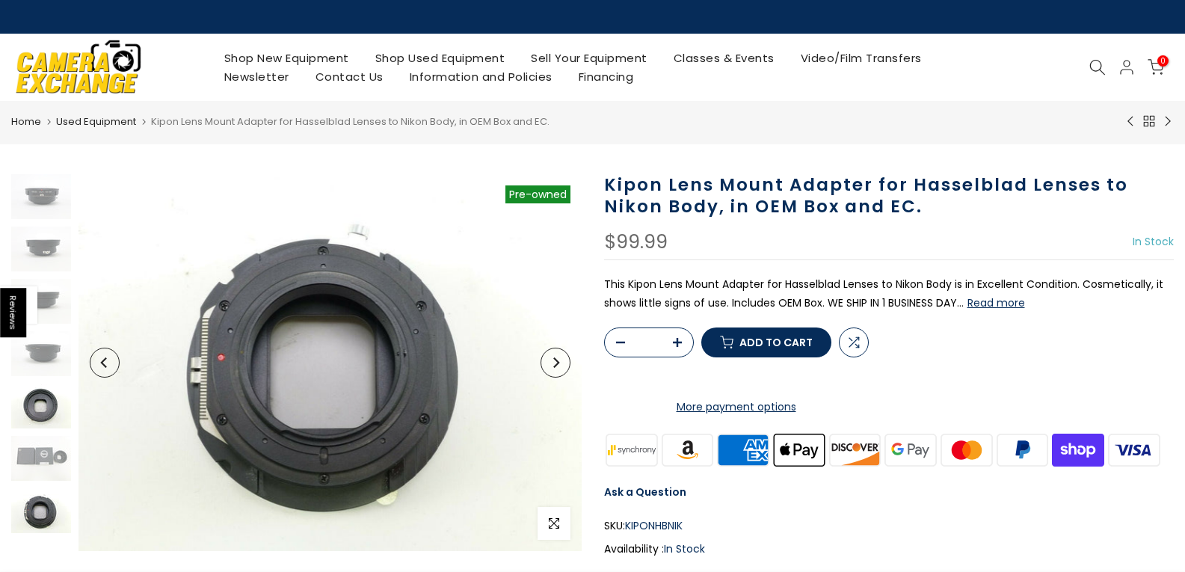
click at [49, 419] on img at bounding box center [41, 405] width 60 height 45
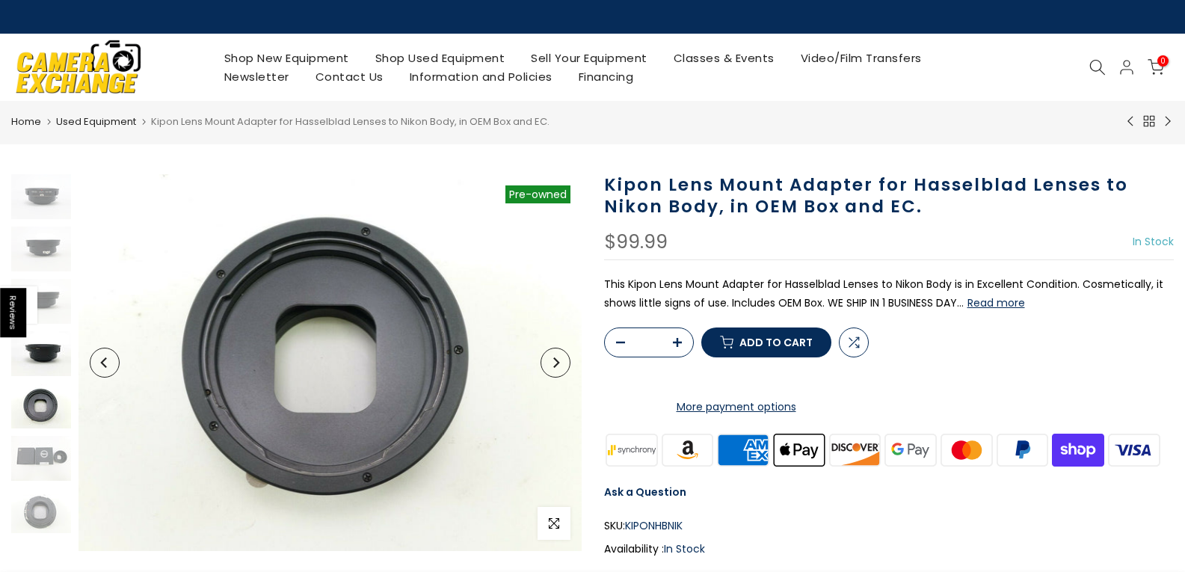
click at [49, 348] on img at bounding box center [41, 353] width 60 height 45
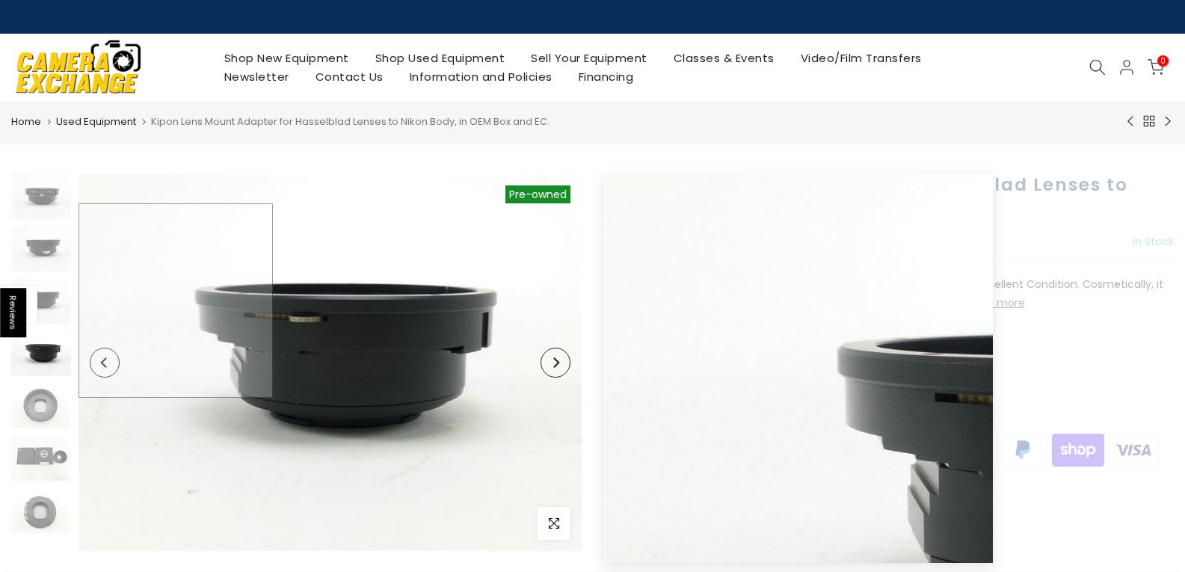
click at [87, 300] on img at bounding box center [329, 362] width 503 height 377
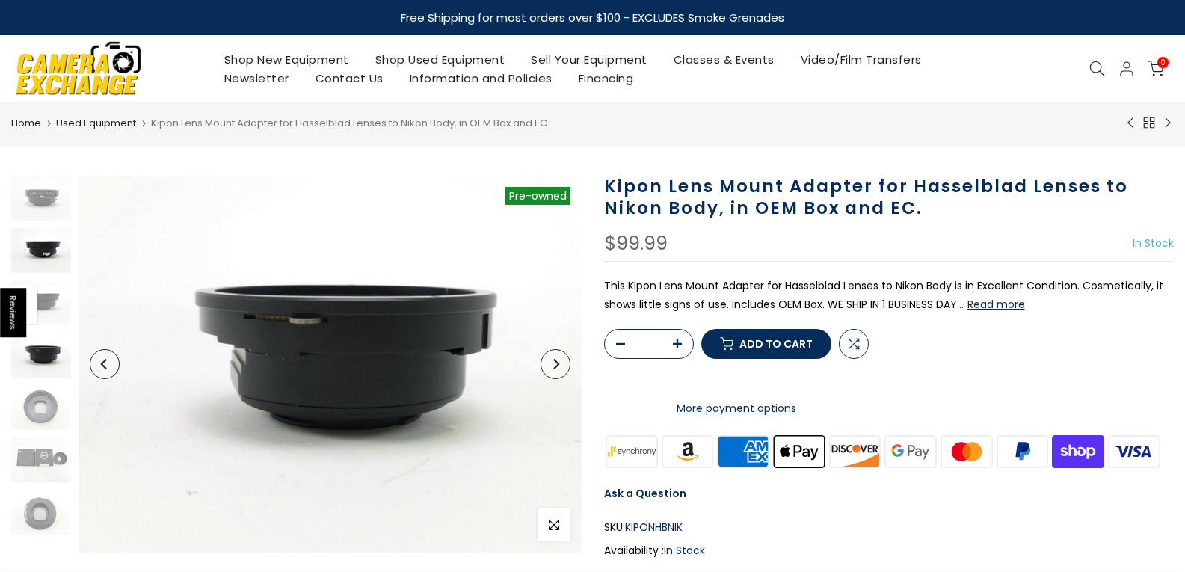
click at [40, 233] on img at bounding box center [41, 250] width 60 height 45
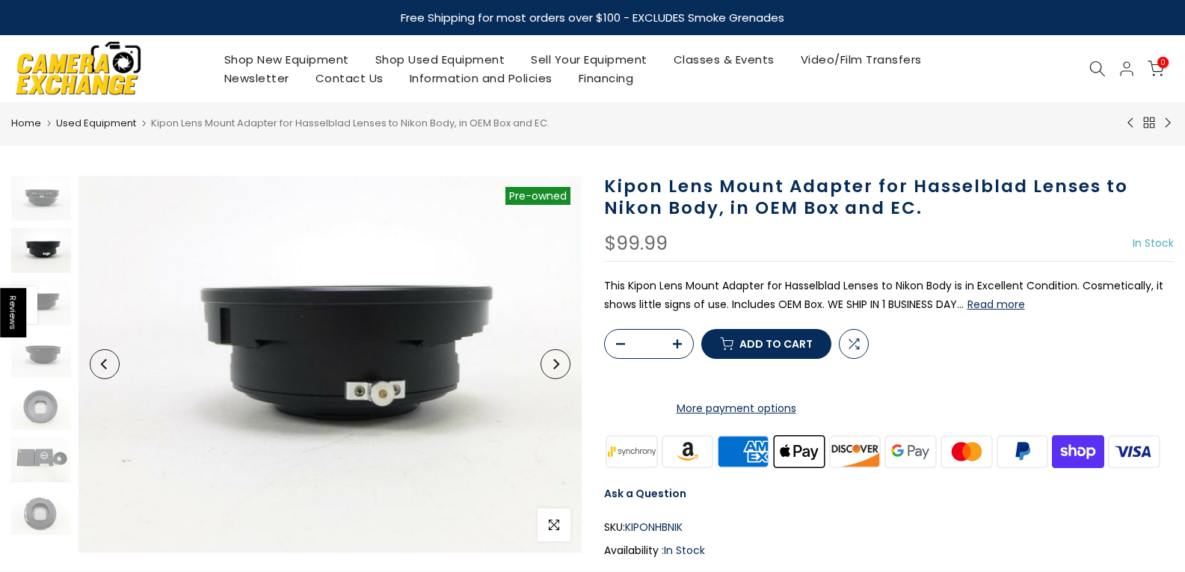
click at [38, 244] on img at bounding box center [41, 250] width 60 height 45
click at [40, 203] on img at bounding box center [41, 198] width 60 height 45
